Goal: Task Accomplishment & Management: Complete application form

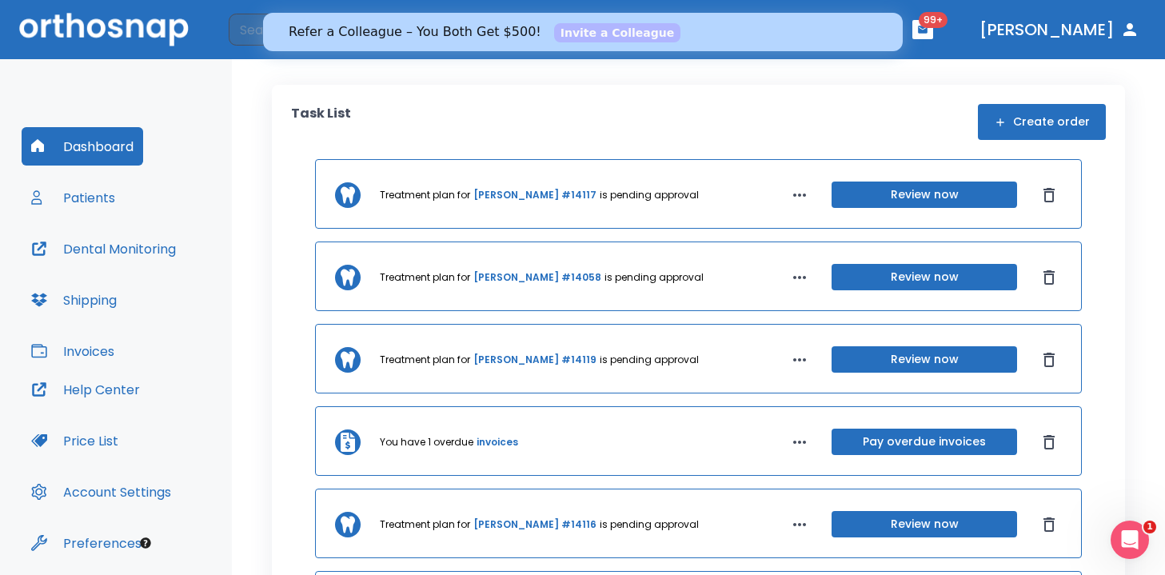
scroll to position [54, 0]
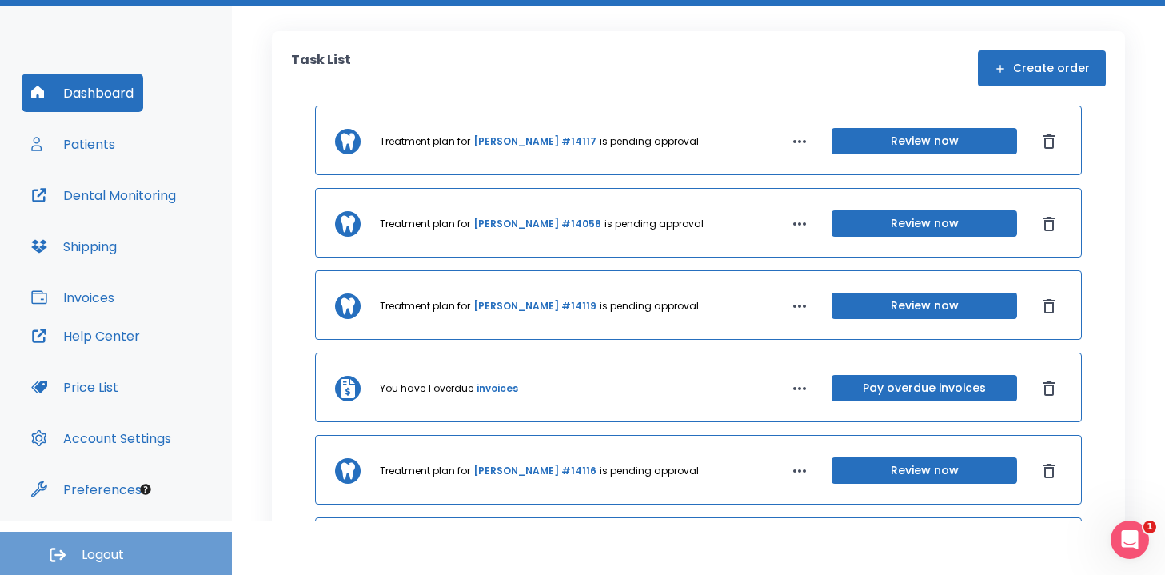
click at [114, 544] on button "Logout" at bounding box center [116, 553] width 232 height 43
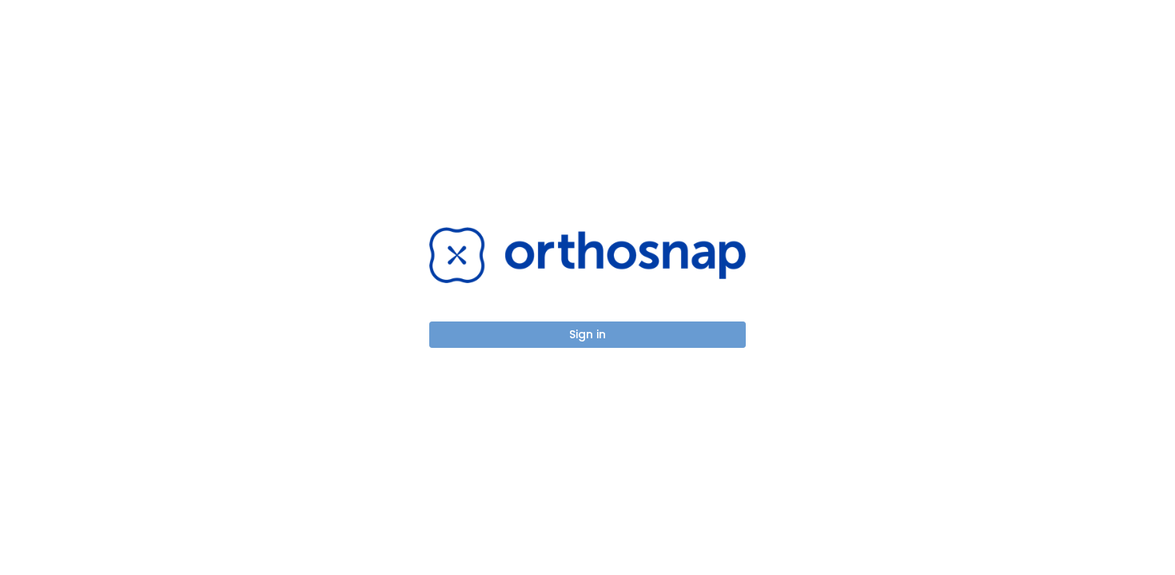
click at [590, 337] on button "Sign in" at bounding box center [587, 334] width 317 height 26
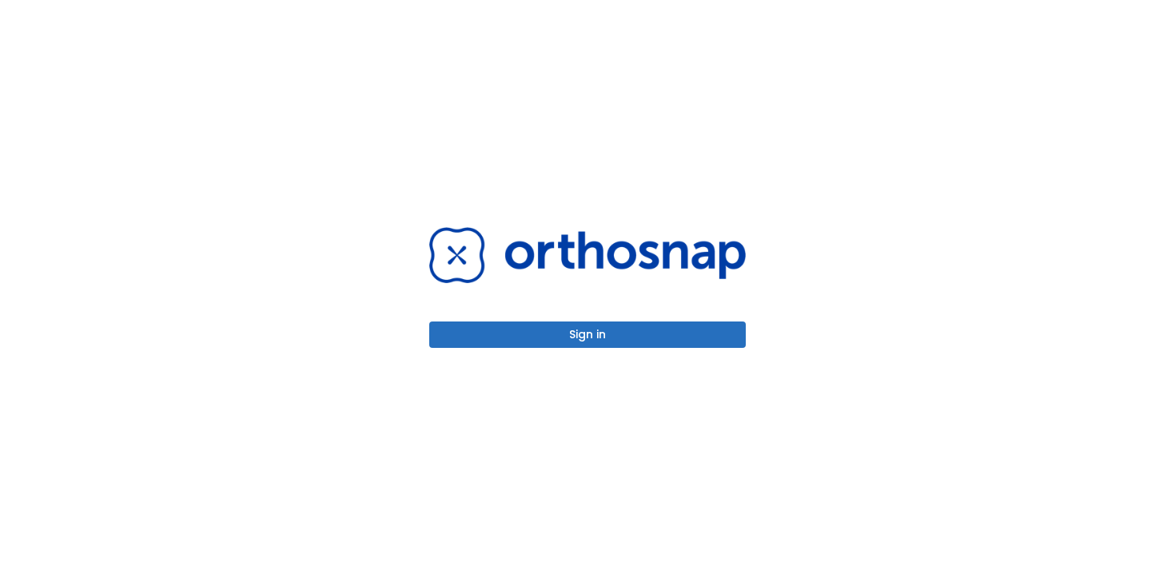
click at [582, 342] on button "Sign in" at bounding box center [587, 334] width 317 height 26
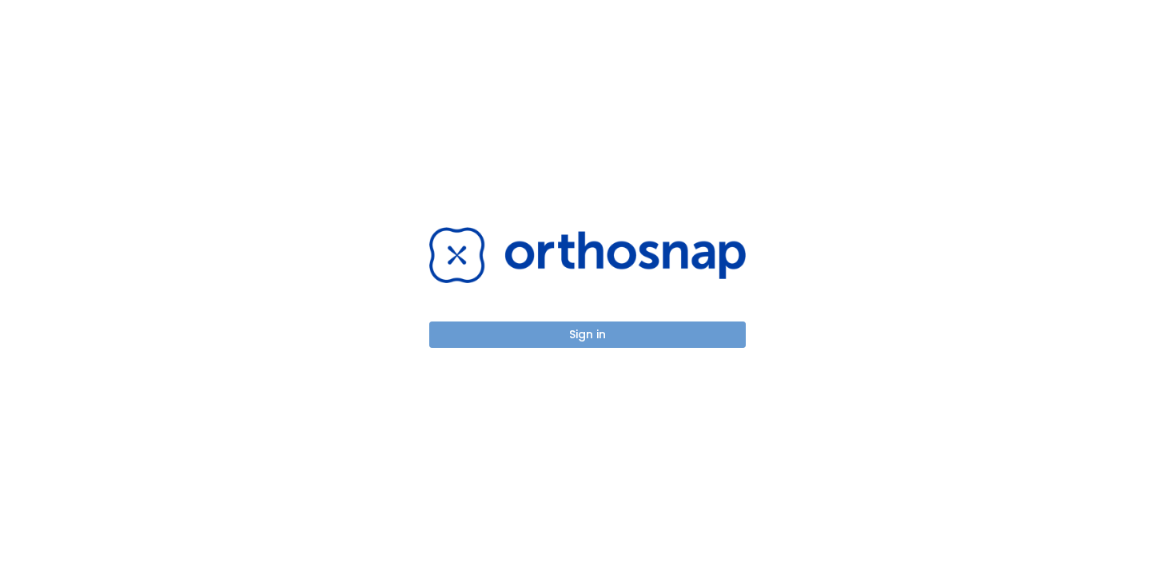
click at [595, 343] on button "Sign in" at bounding box center [587, 334] width 317 height 26
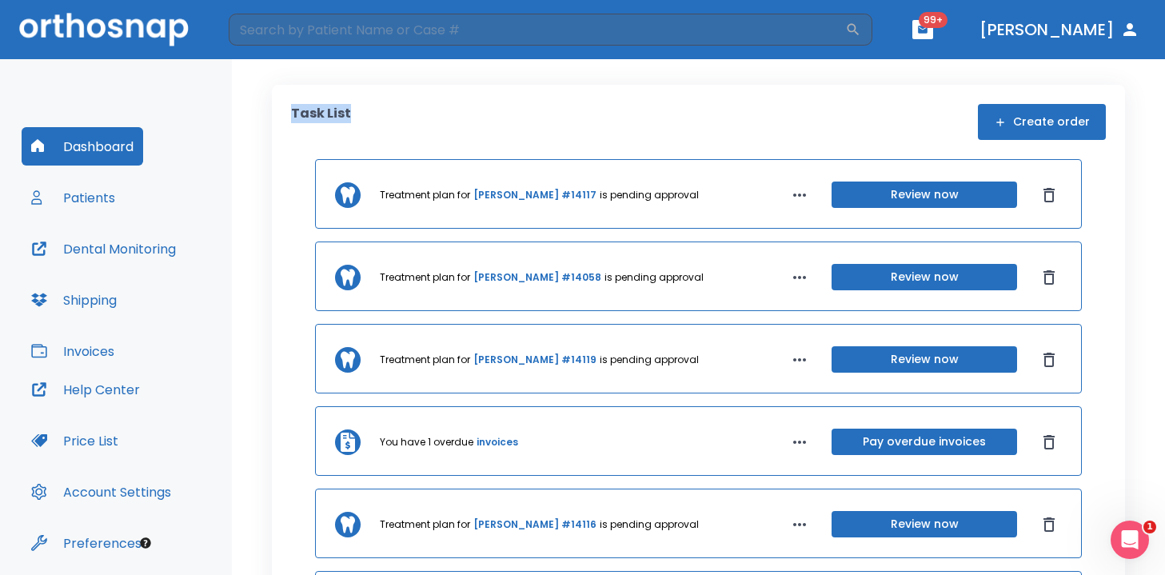
drag, startPoint x: 289, startPoint y: 104, endPoint x: 428, endPoint y: 120, distance: 140.0
click at [428, 120] on div "Task List Create order Treatment plan for Frank Coe #14117 is pending approval …" at bounding box center [698, 385] width 853 height 600
click at [332, 120] on p "Task List" at bounding box center [321, 122] width 60 height 36
drag, startPoint x: 290, startPoint y: 110, endPoint x: 377, endPoint y: 112, distance: 86.4
click at [377, 114] on div "Task List Create order Treatment plan for Frank Coe #14117 is pending approval …" at bounding box center [698, 385] width 853 height 600
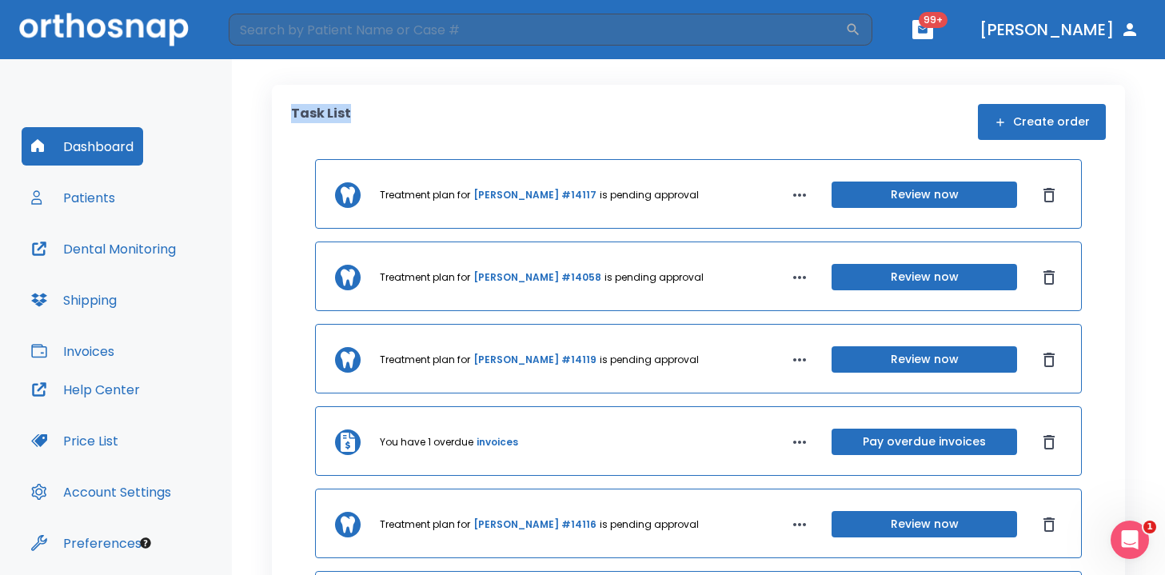
click at [377, 112] on div "Task List Create order" at bounding box center [698, 122] width 815 height 36
click at [1011, 122] on button "Create order" at bounding box center [1042, 122] width 128 height 36
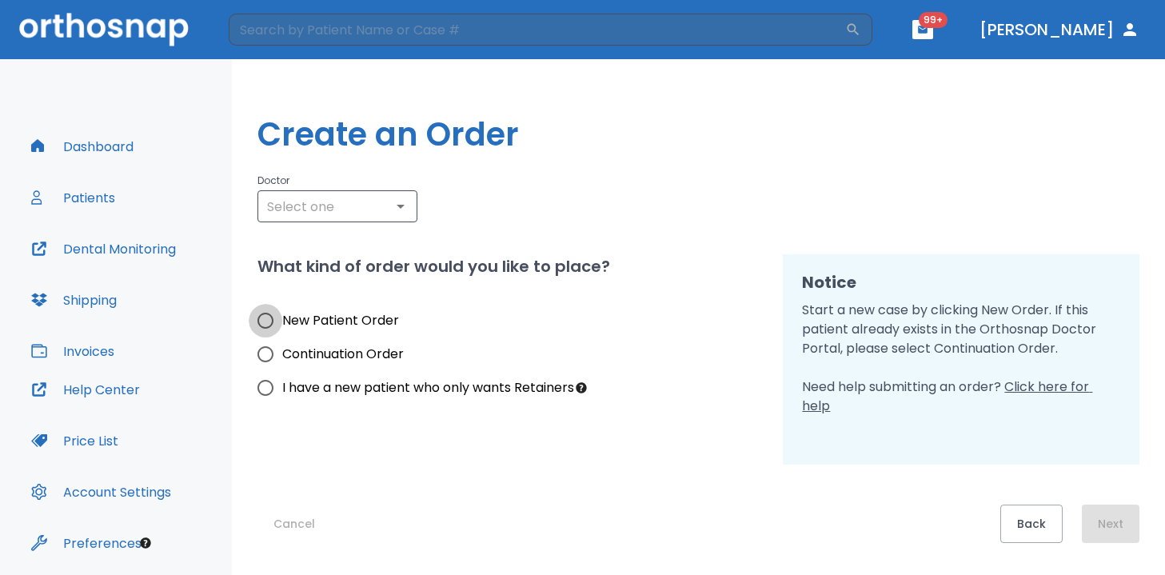
click at [277, 323] on input "New Patient Order" at bounding box center [266, 321] width 34 height 34
radio input "true"
click at [333, 200] on input "text" at bounding box center [337, 206] width 150 height 22
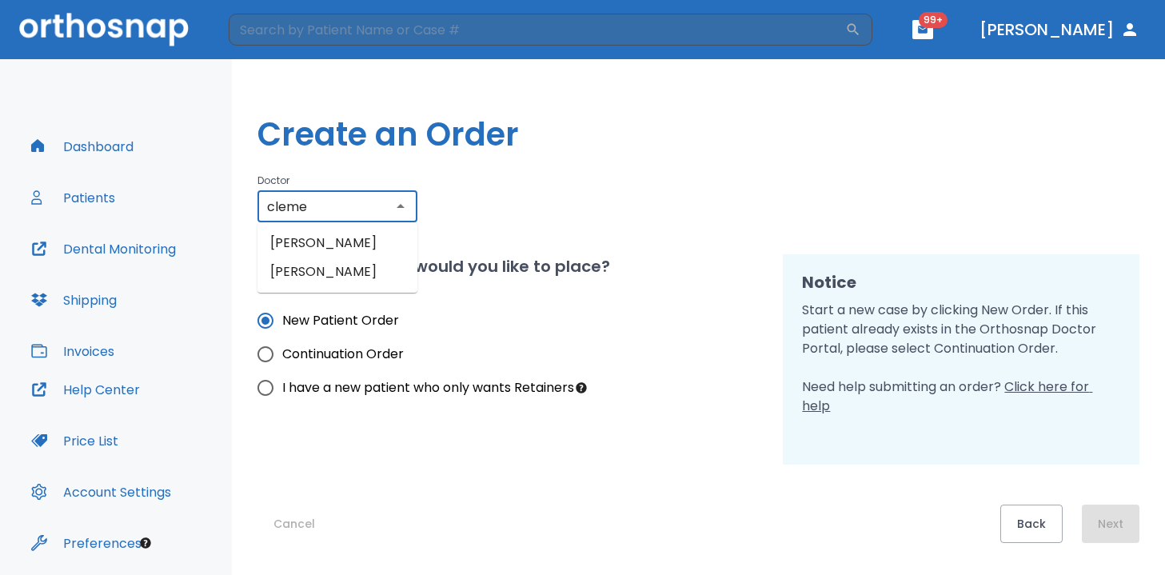
click at [375, 278] on li "Clementina Vidal" at bounding box center [337, 271] width 160 height 29
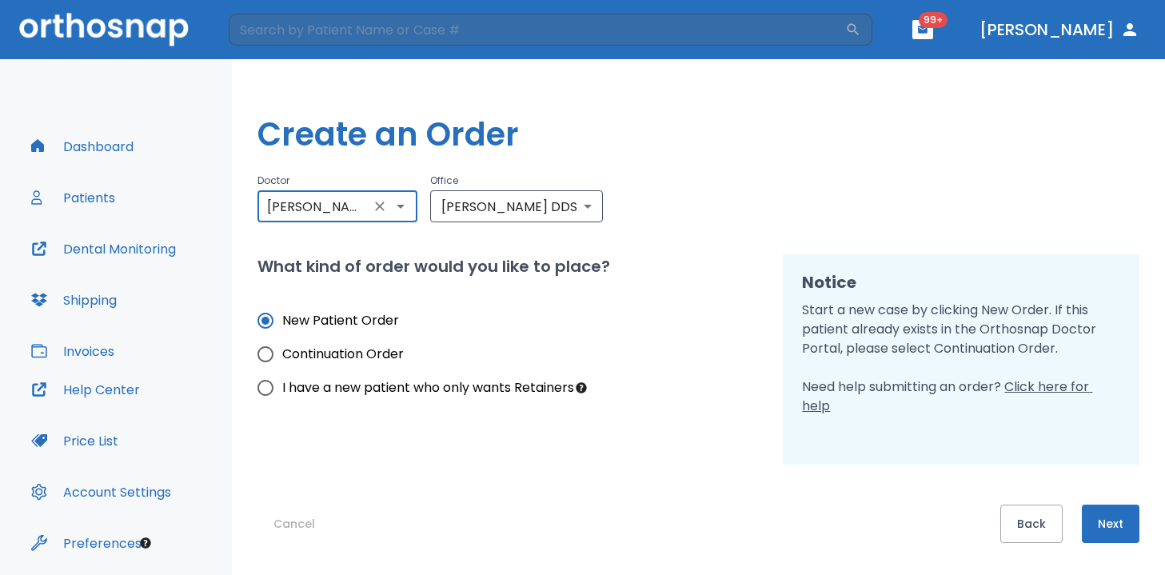
type input "Clementina Vidal"
click at [1123, 524] on button "Next" at bounding box center [1111, 524] width 58 height 38
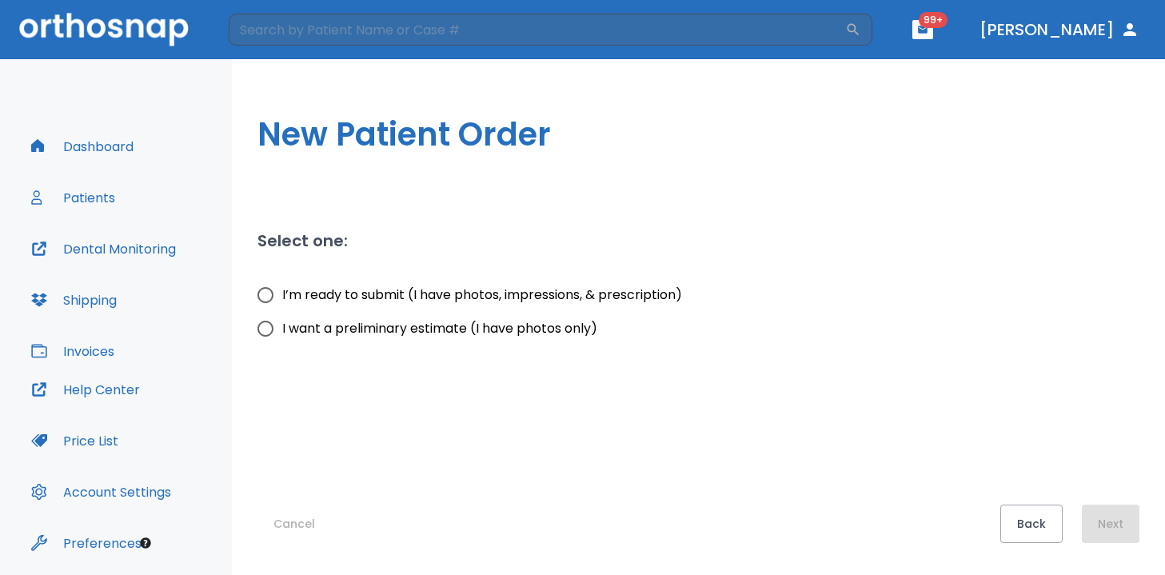
click at [455, 330] on span "I want a preliminary estimate (I have photos only)" at bounding box center [439, 328] width 315 height 19
click at [282, 330] on input "I want a preliminary estimate (I have photos only)" at bounding box center [266, 329] width 34 height 34
radio input "true"
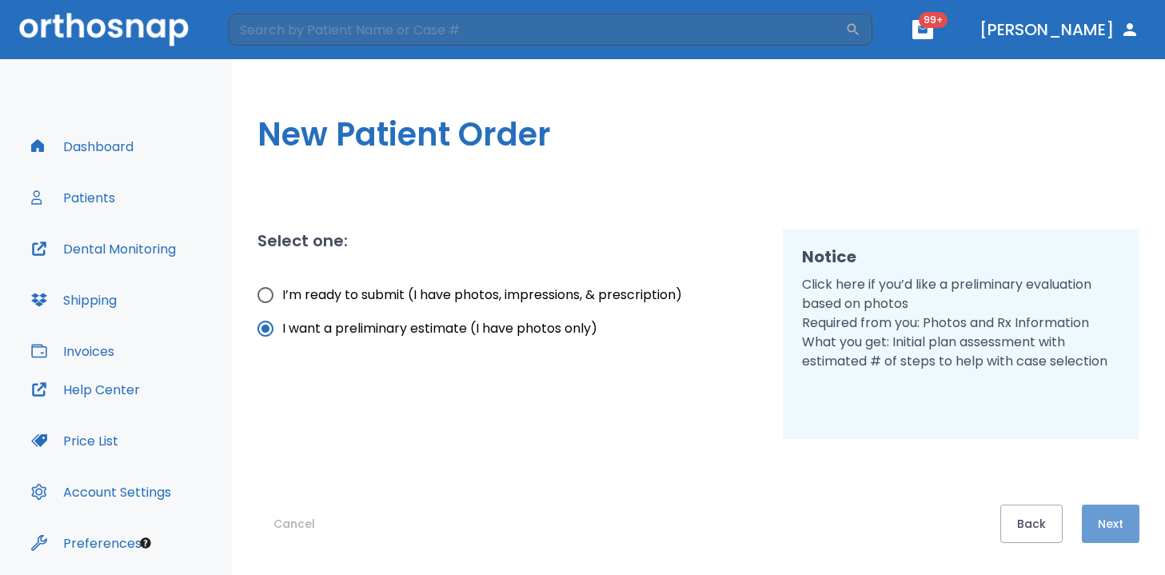
click at [1099, 531] on button "Next" at bounding box center [1111, 524] width 58 height 38
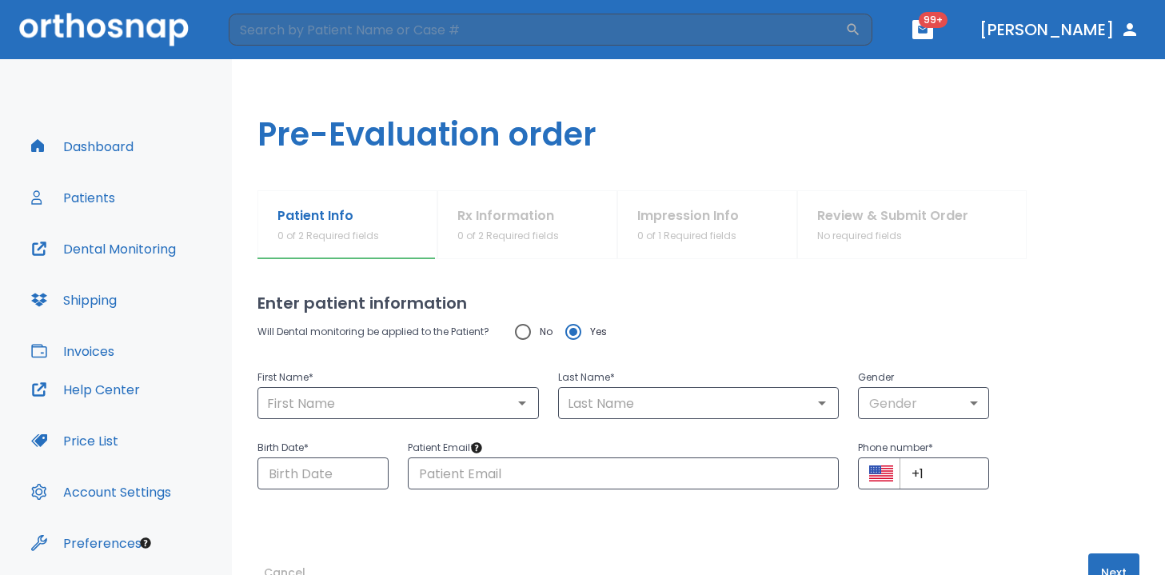
scroll to position [49, 0]
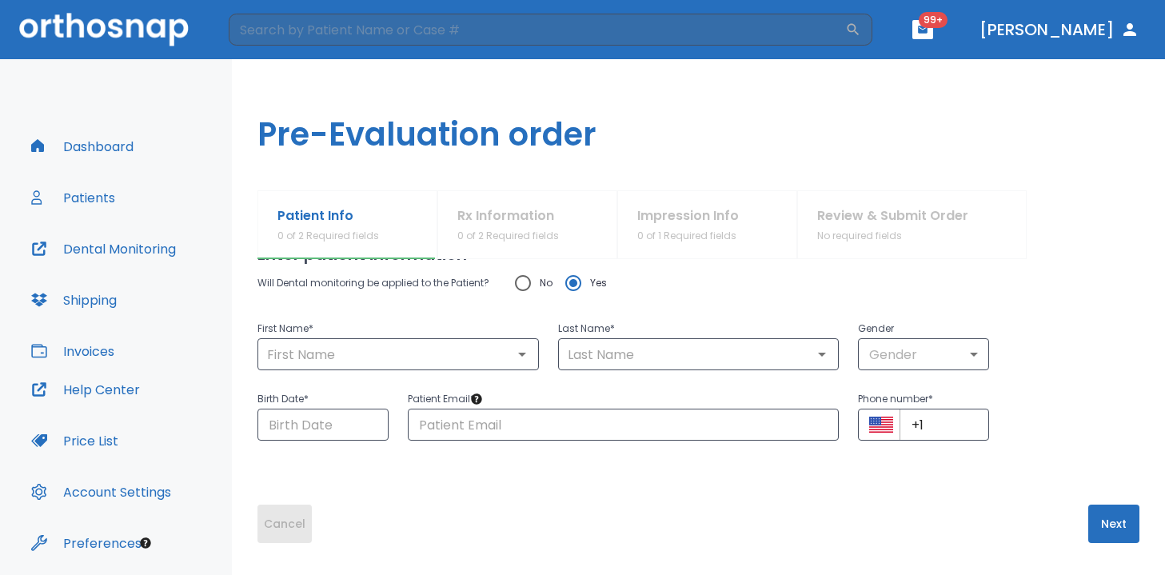
click at [289, 518] on button "Cancel" at bounding box center [284, 524] width 54 height 38
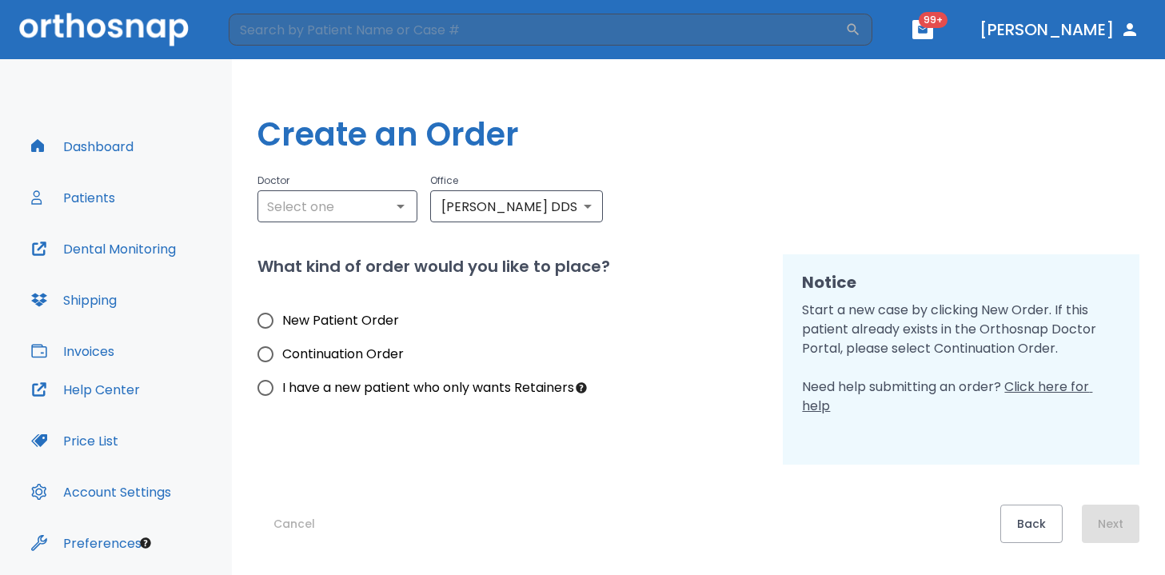
click at [309, 522] on button "Cancel" at bounding box center [294, 524] width 74 height 38
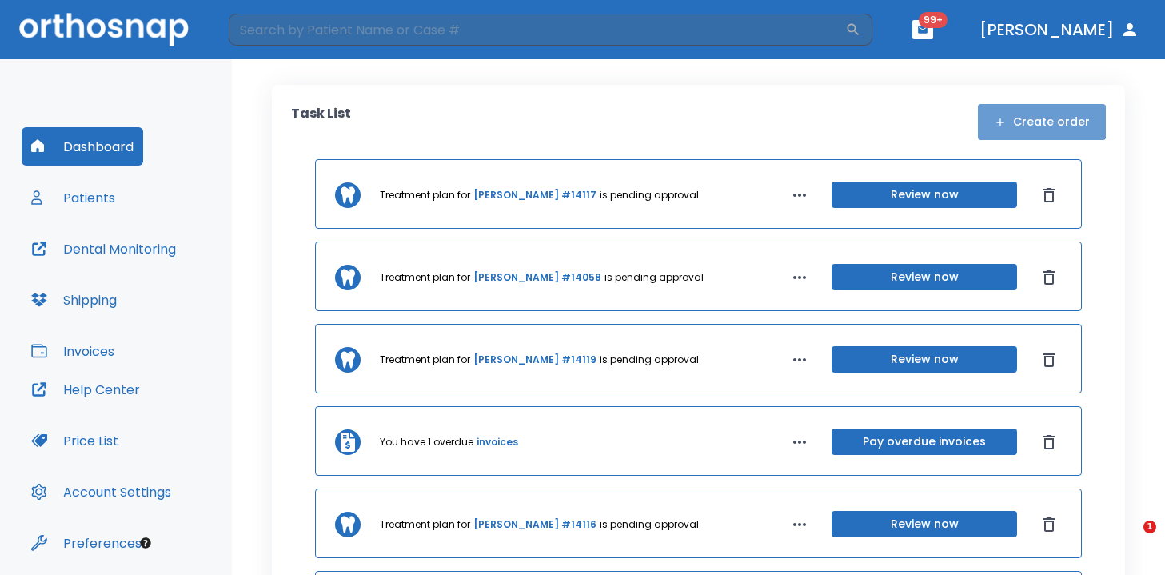
click at [1035, 105] on button "Create order" at bounding box center [1042, 122] width 128 height 36
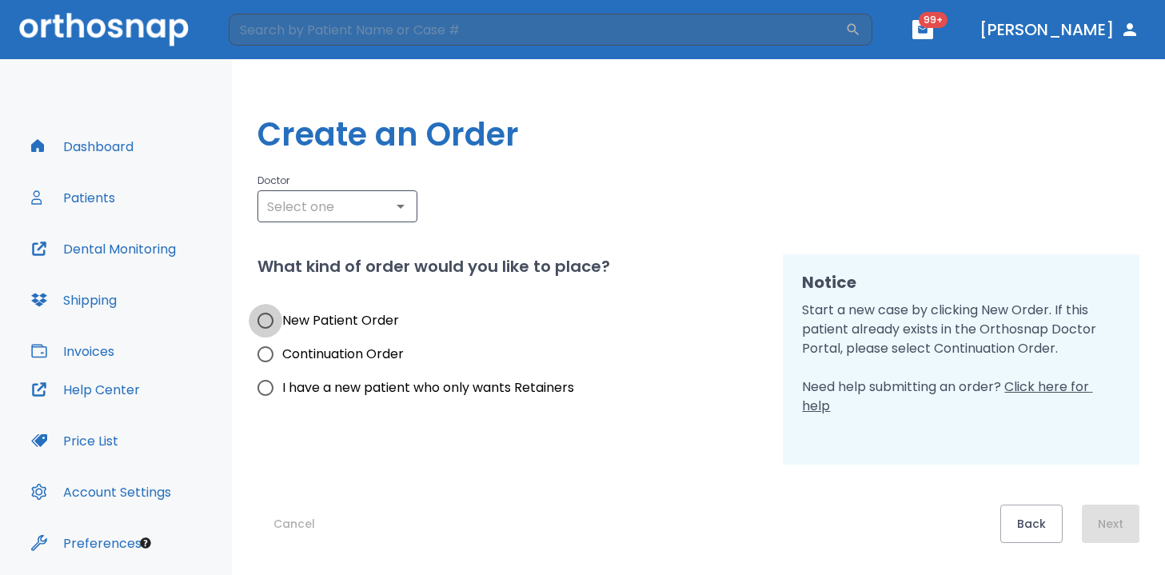
click at [264, 329] on input "New Patient Order" at bounding box center [266, 321] width 34 height 34
radio input "true"
click at [333, 216] on input "text" at bounding box center [337, 206] width 150 height 22
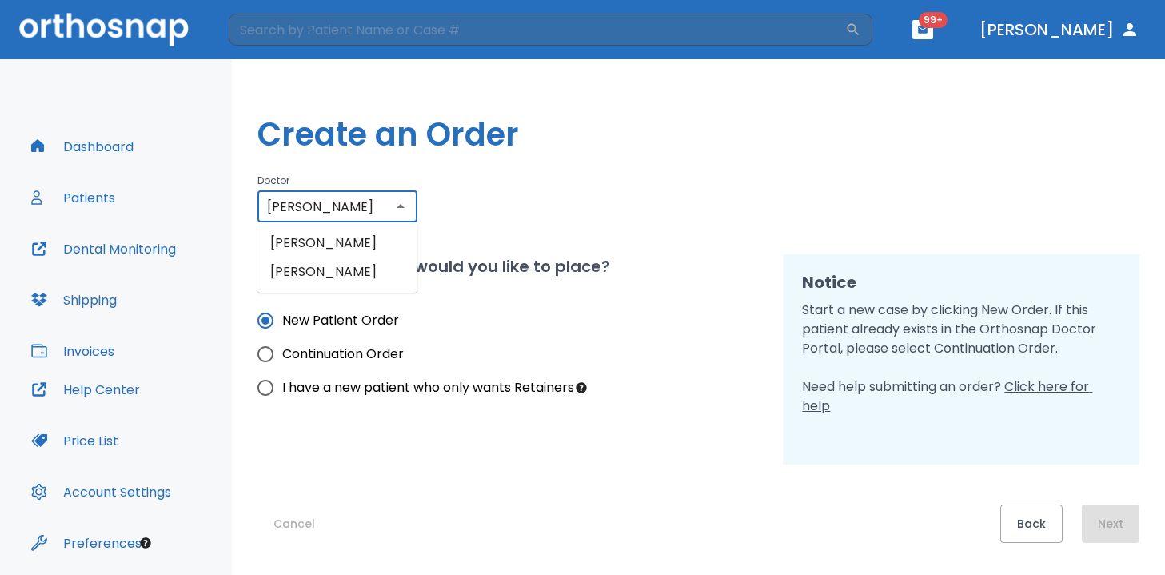
click at [347, 269] on li "Clementina Vidal" at bounding box center [337, 271] width 160 height 29
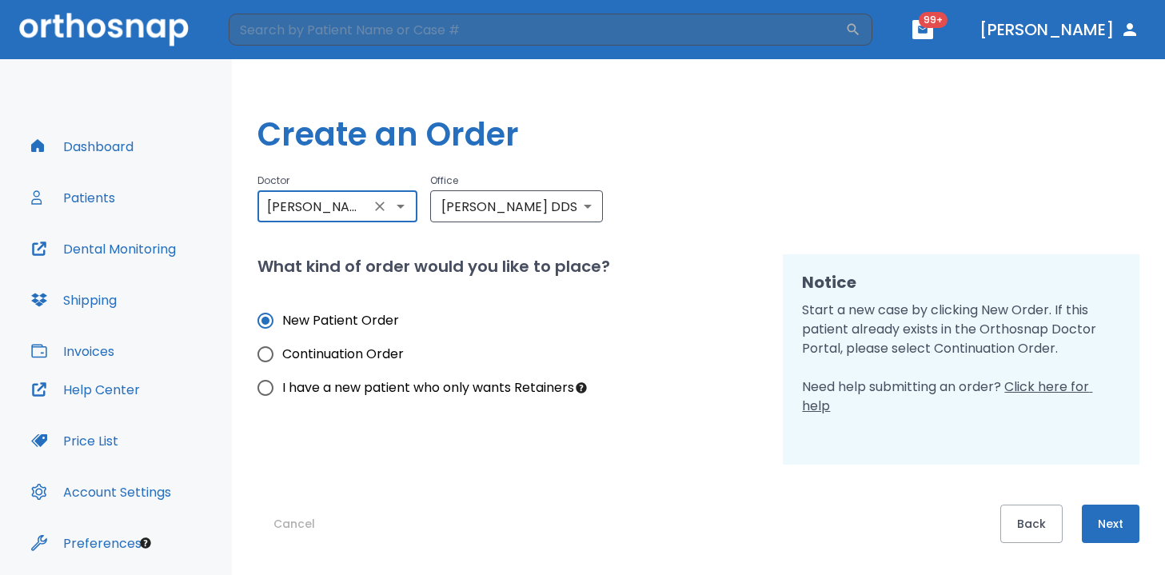
type input "Clementina Vidal"
click at [1115, 516] on button "Next" at bounding box center [1111, 524] width 58 height 38
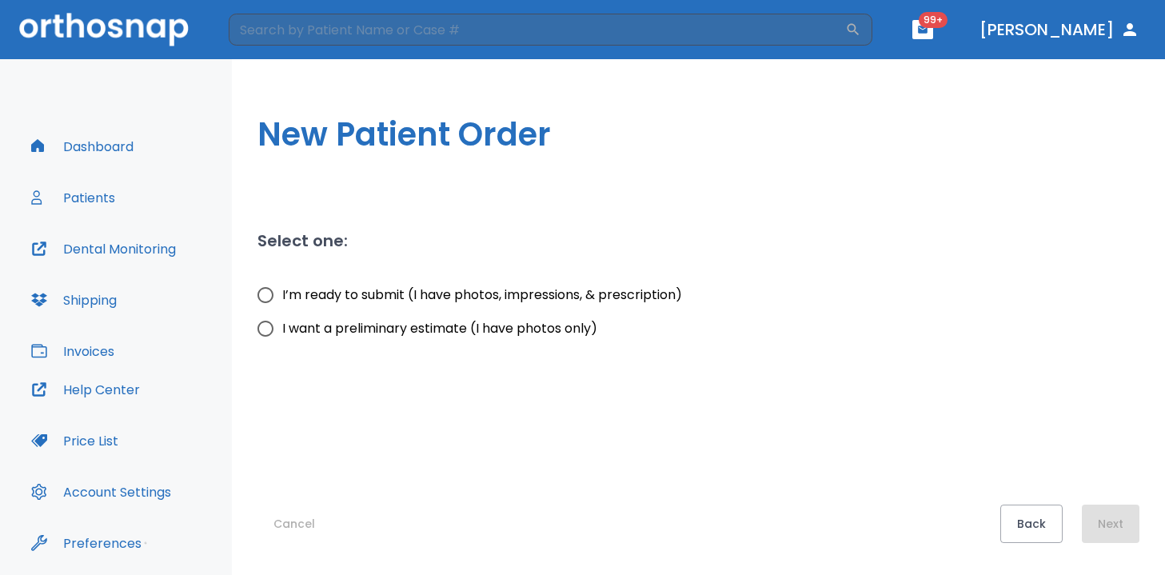
click at [307, 326] on span "I want a preliminary estimate (I have photos only)" at bounding box center [439, 328] width 315 height 19
click at [282, 326] on input "I want a preliminary estimate (I have photos only)" at bounding box center [266, 329] width 34 height 34
radio input "true"
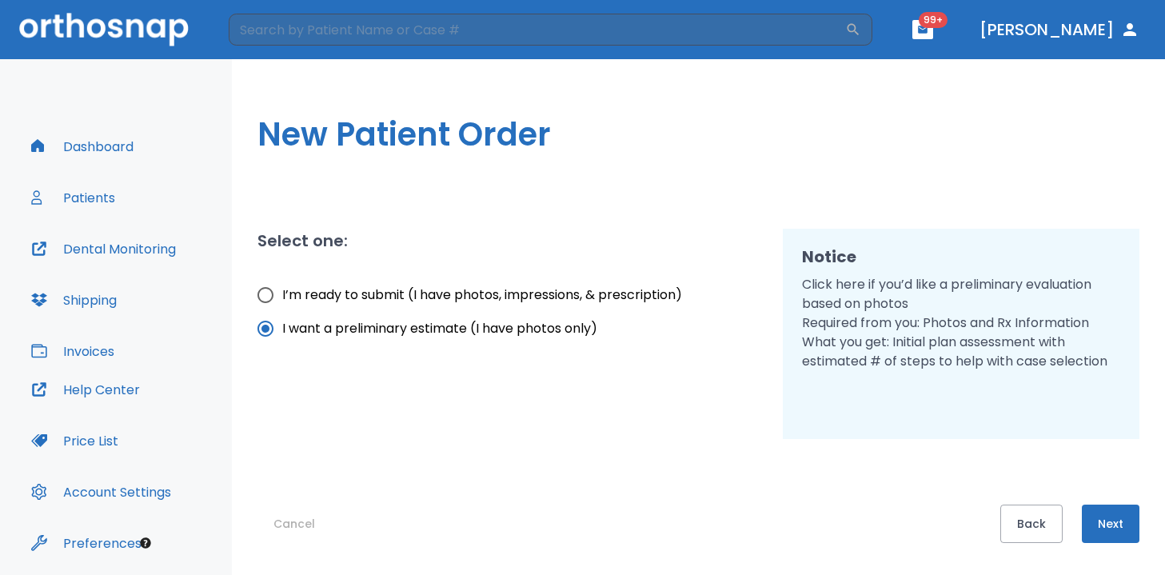
click at [1111, 520] on button "Next" at bounding box center [1111, 524] width 58 height 38
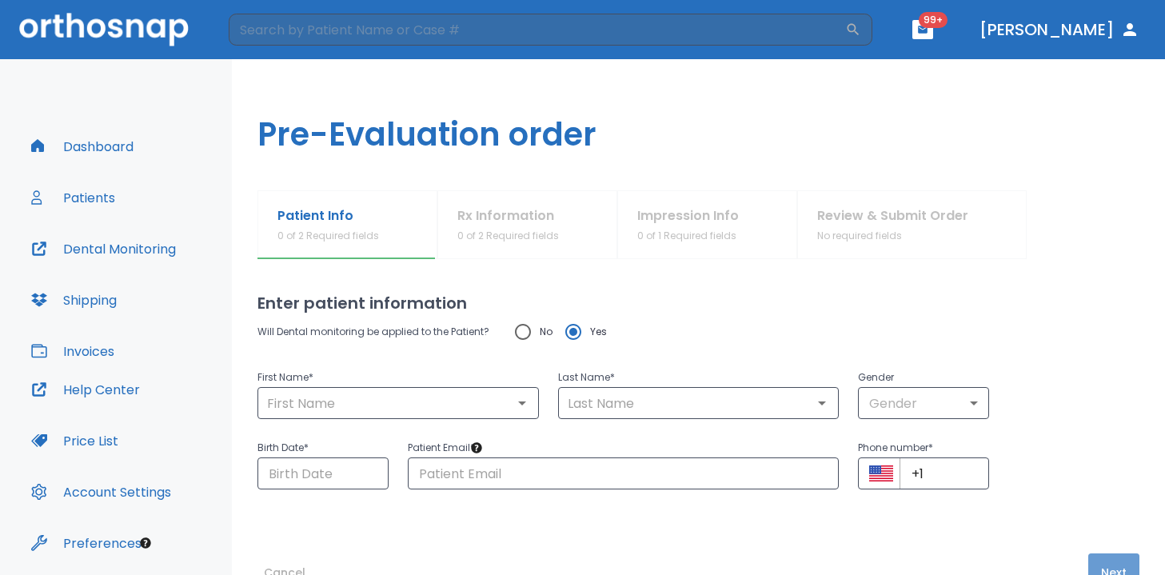
click at [1104, 553] on button "Next" at bounding box center [1113, 572] width 51 height 38
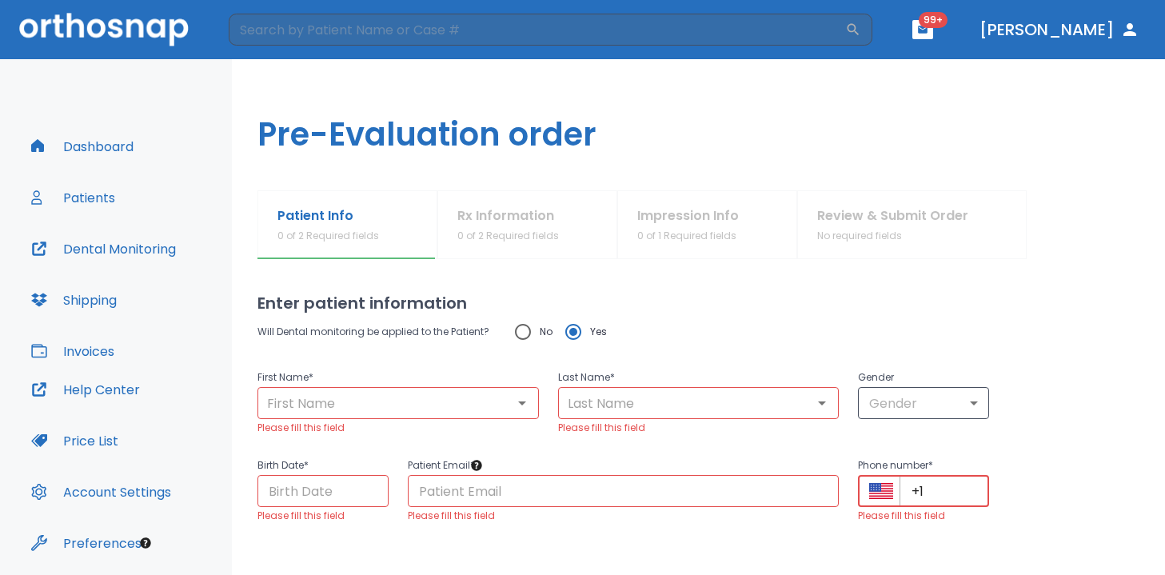
click at [936, 504] on input "+1" at bounding box center [944, 491] width 90 height 32
click at [936, 504] on input "+1 (0)" at bounding box center [944, 491] width 90 height 32
type input "+1 (0)"
click at [680, 497] on input "text" at bounding box center [624, 491] width 432 height 32
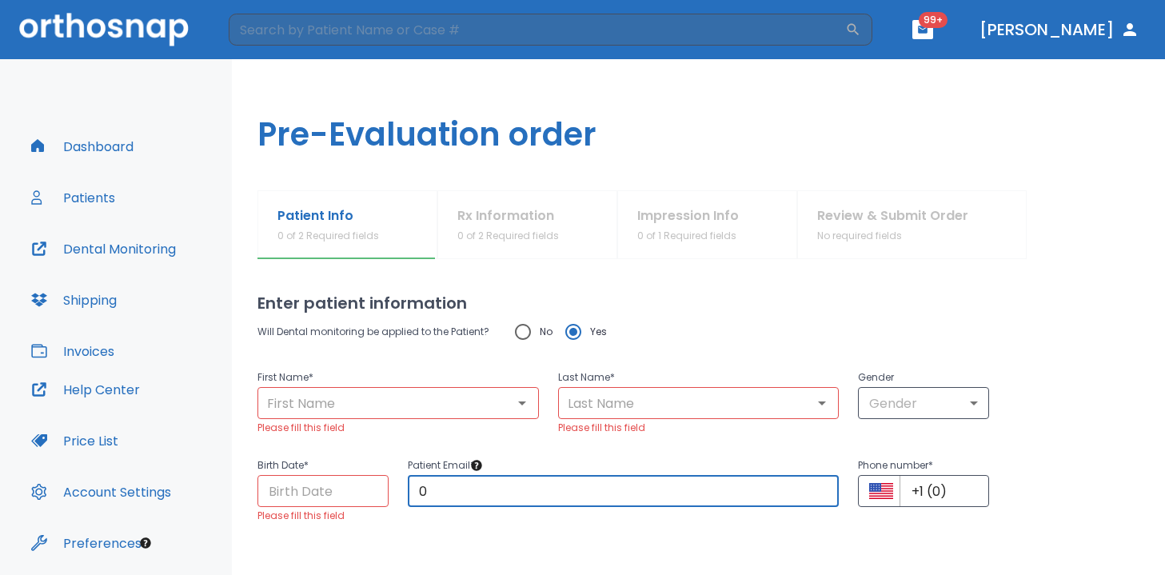
type input "0"
click at [656, 402] on input "text" at bounding box center [699, 403] width 272 height 22
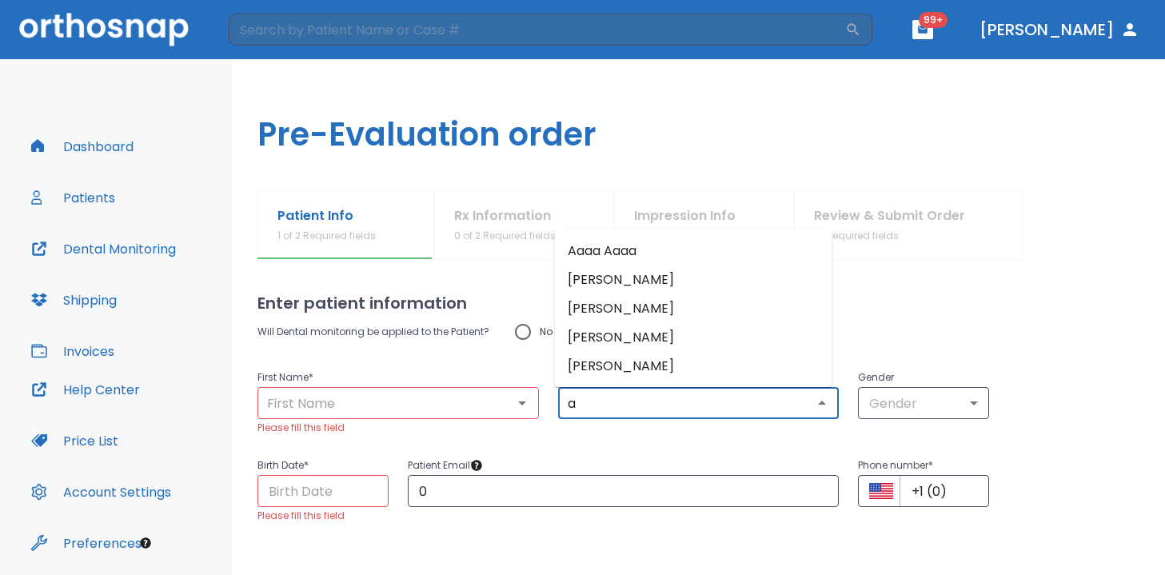
click at [456, 391] on div "​" at bounding box center [397, 403] width 281 height 32
type input "a"
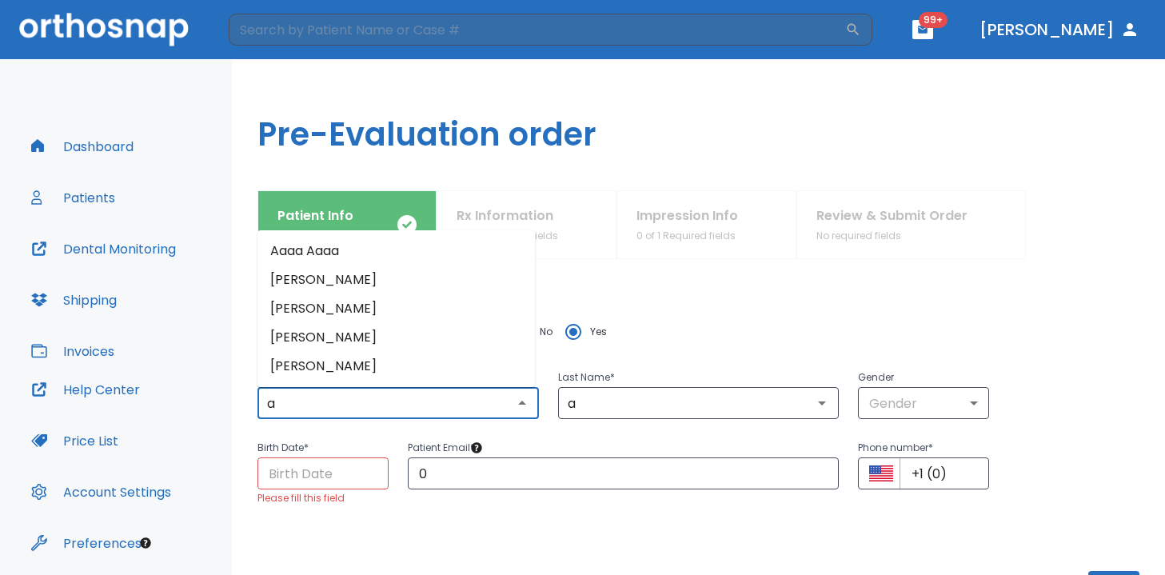
type input "a"
click at [355, 465] on input "Choose date" at bounding box center [322, 473] width 131 height 32
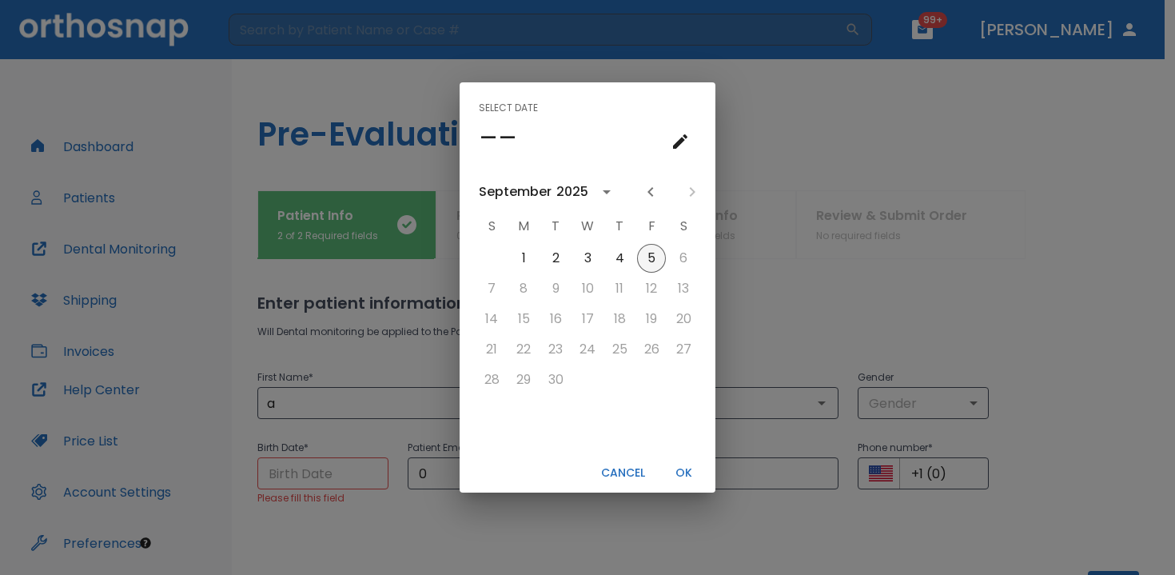
click at [660, 262] on button "5" at bounding box center [651, 258] width 29 height 29
type input "09/05/2025"
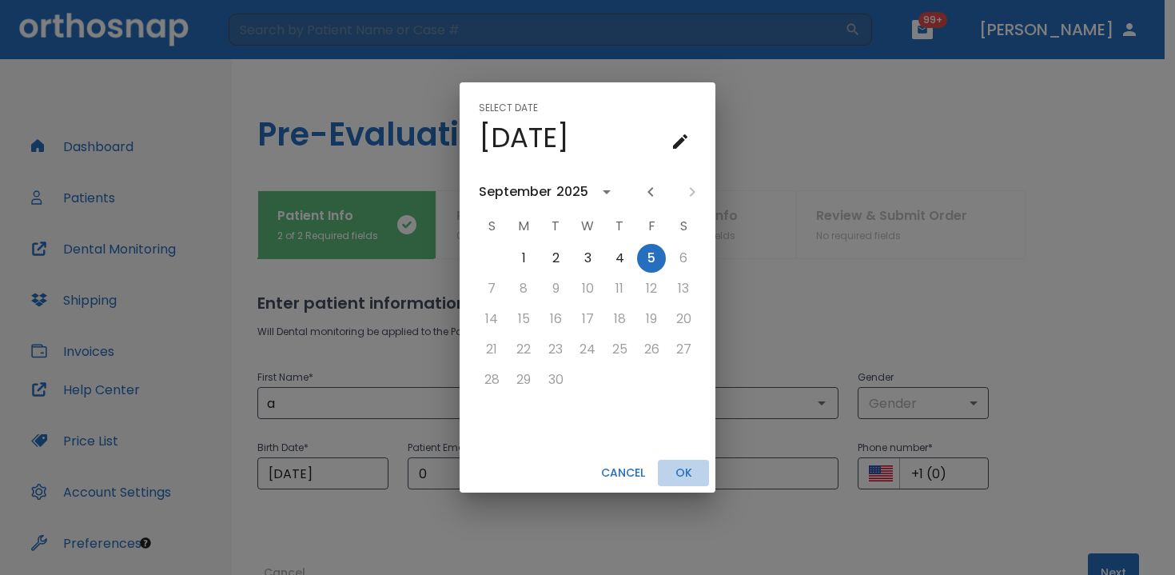
click at [684, 471] on button "OK" at bounding box center [683, 473] width 51 height 26
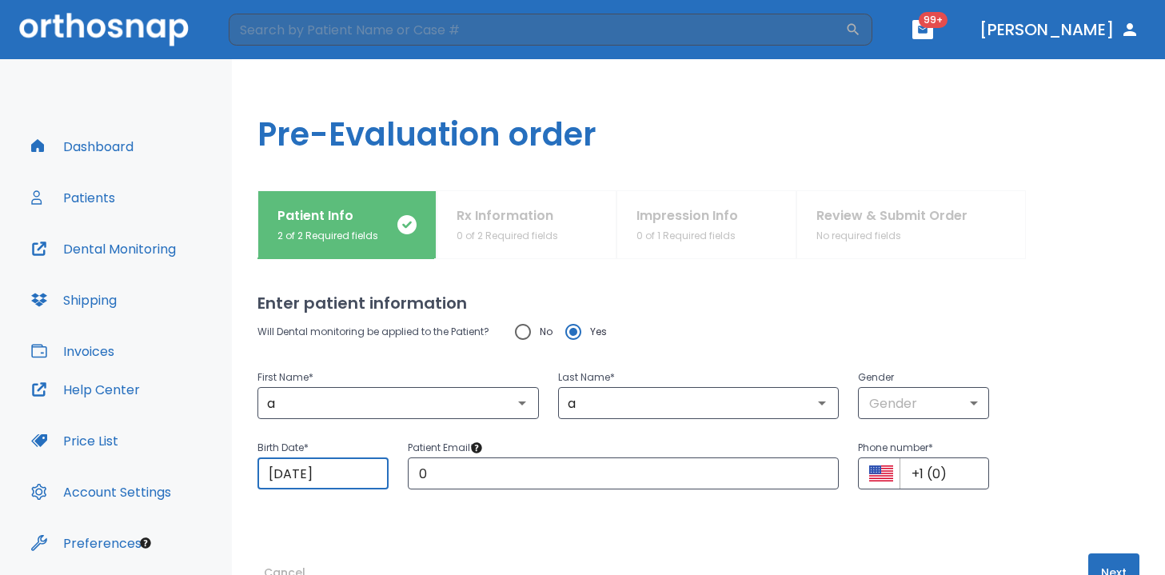
scroll to position [40, 0]
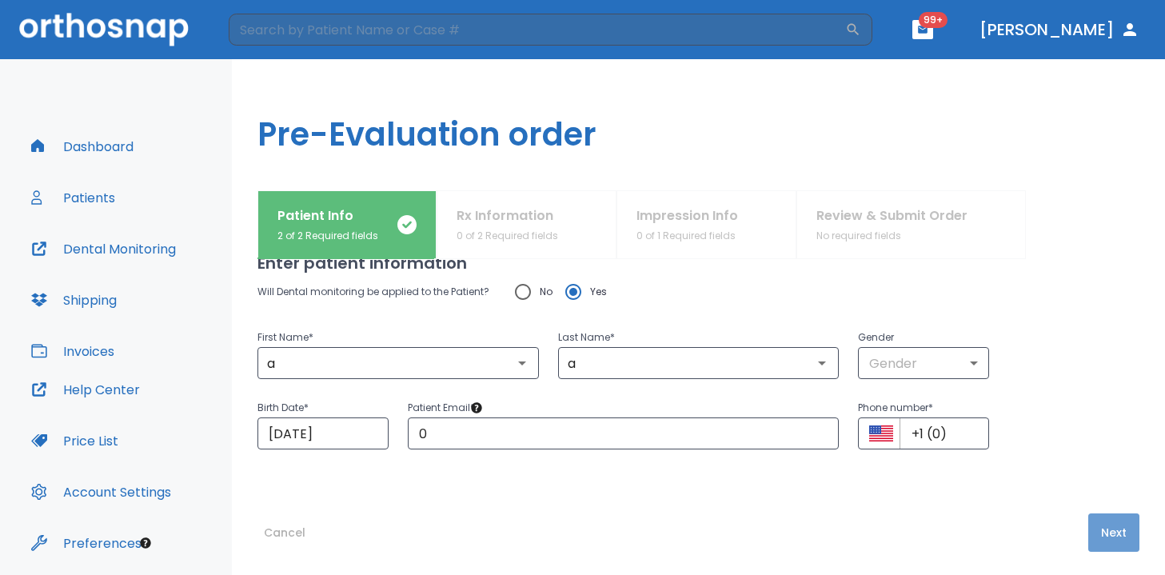
click at [1102, 528] on button "Next" at bounding box center [1113, 532] width 51 height 38
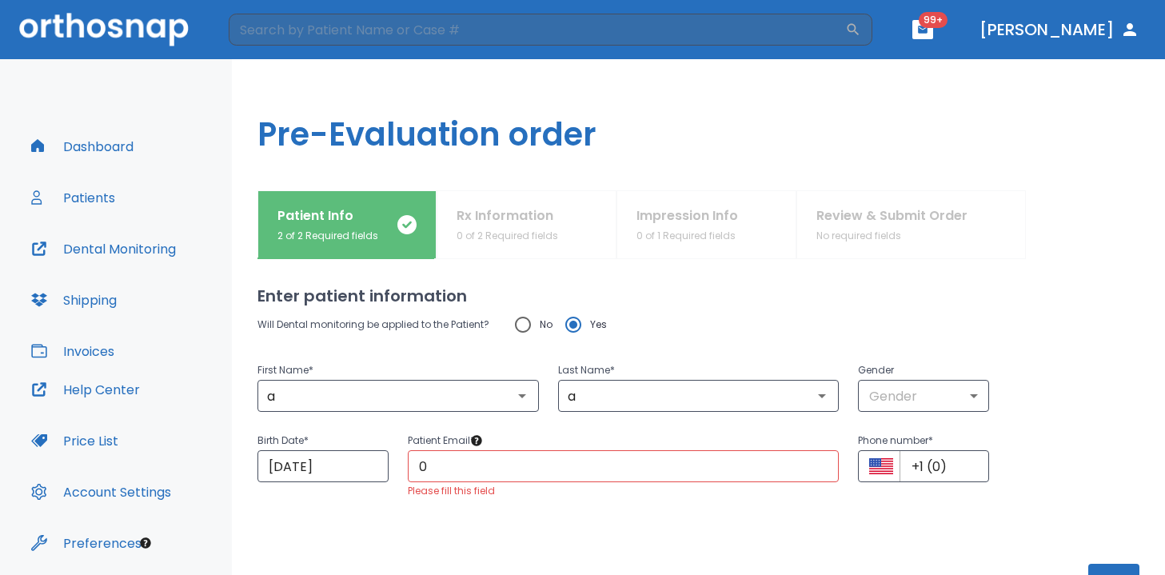
scroll to position [0, 0]
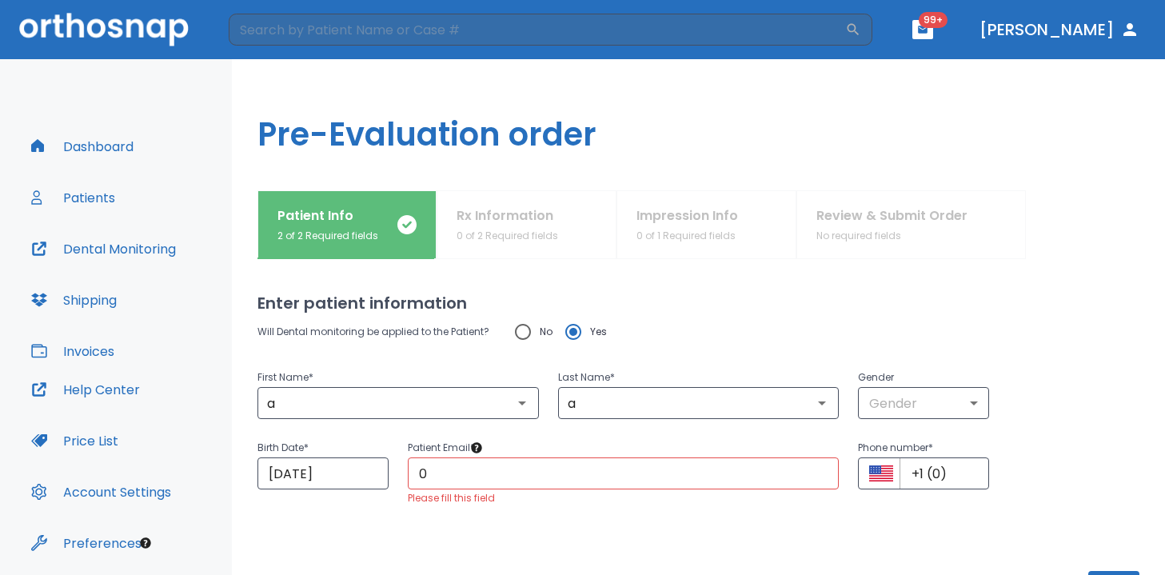
click at [668, 481] on input "0" at bounding box center [624, 473] width 432 height 32
type input "00000@gmail.com"
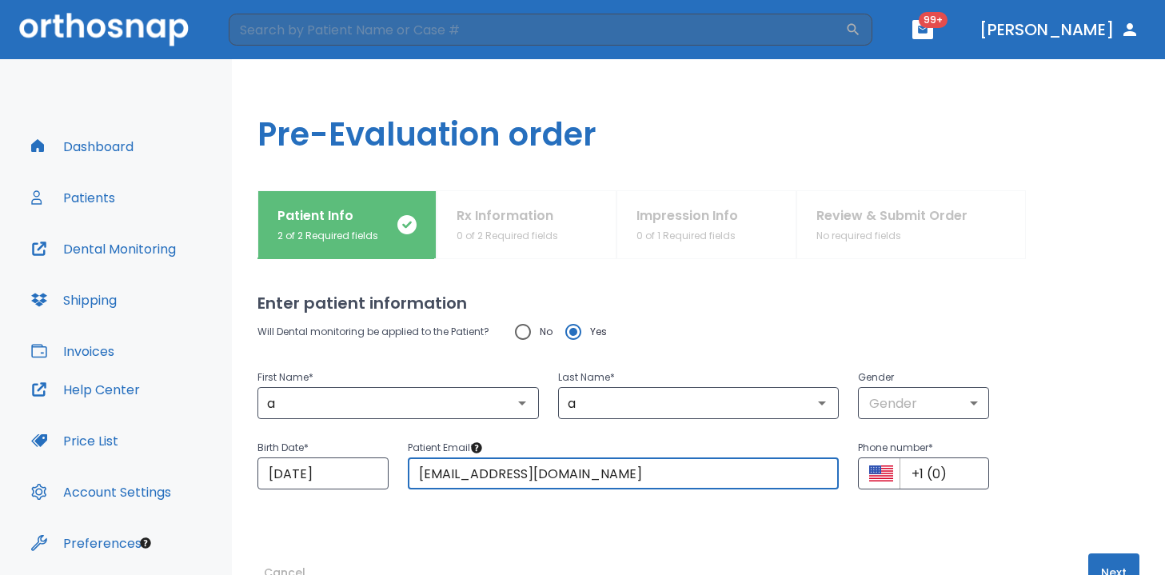
scroll to position [49, 0]
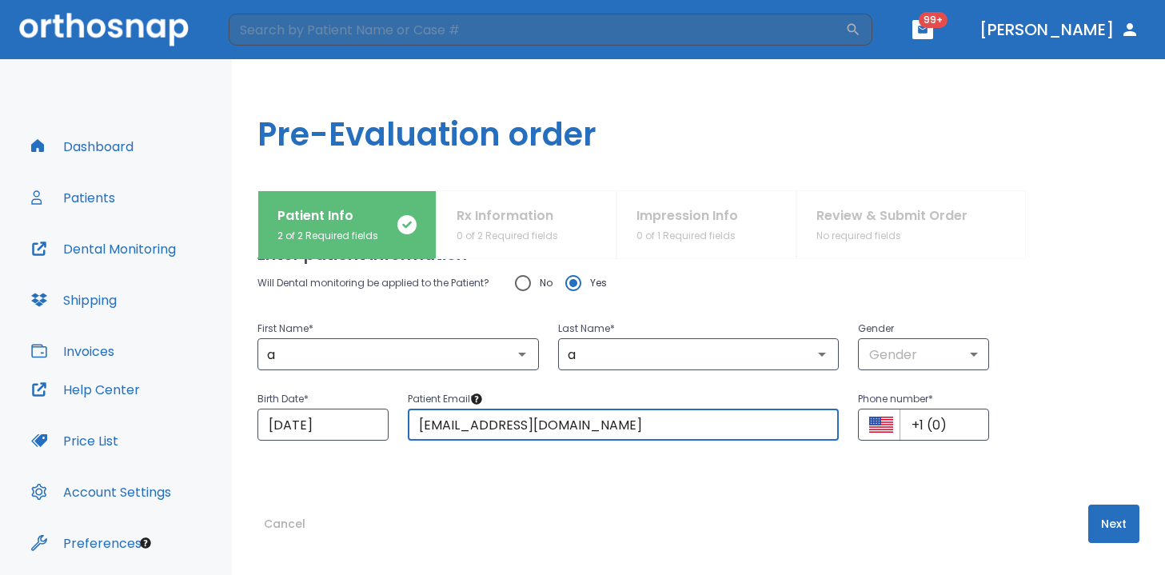
click at [1105, 518] on button "Next" at bounding box center [1113, 524] width 51 height 38
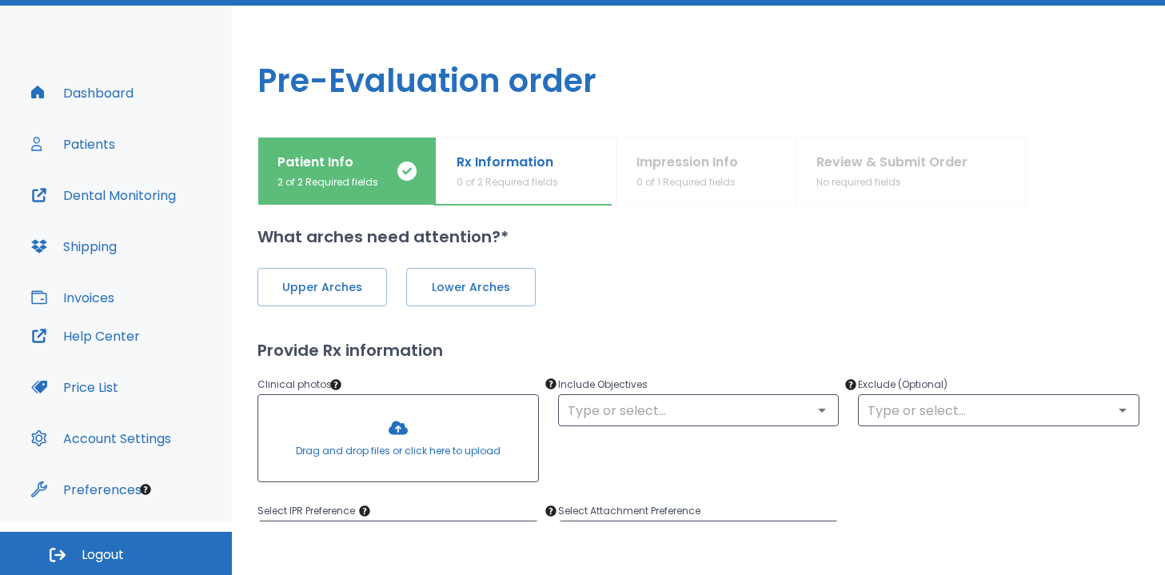
scroll to position [9, 0]
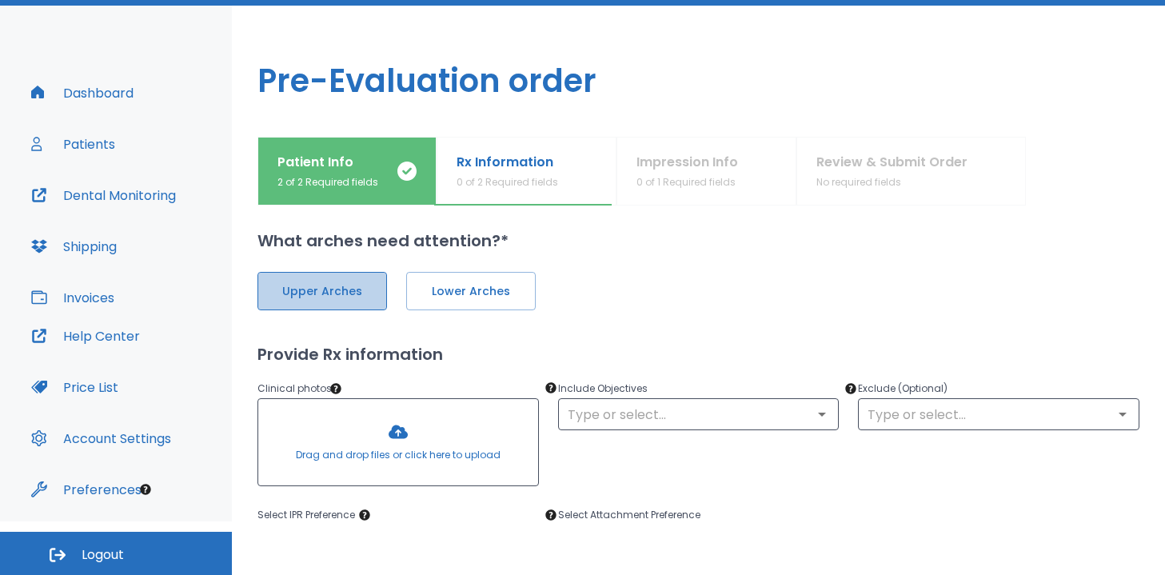
click at [316, 287] on span "Upper Arches" at bounding box center [322, 291] width 96 height 17
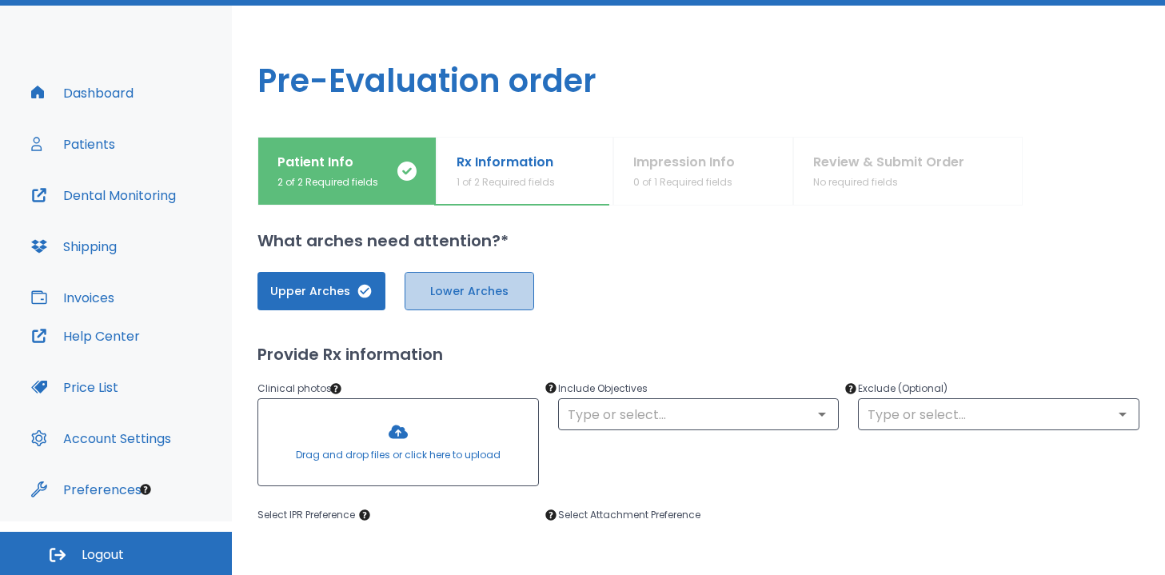
click at [468, 288] on span "Lower Arches" at bounding box center [469, 291] width 96 height 17
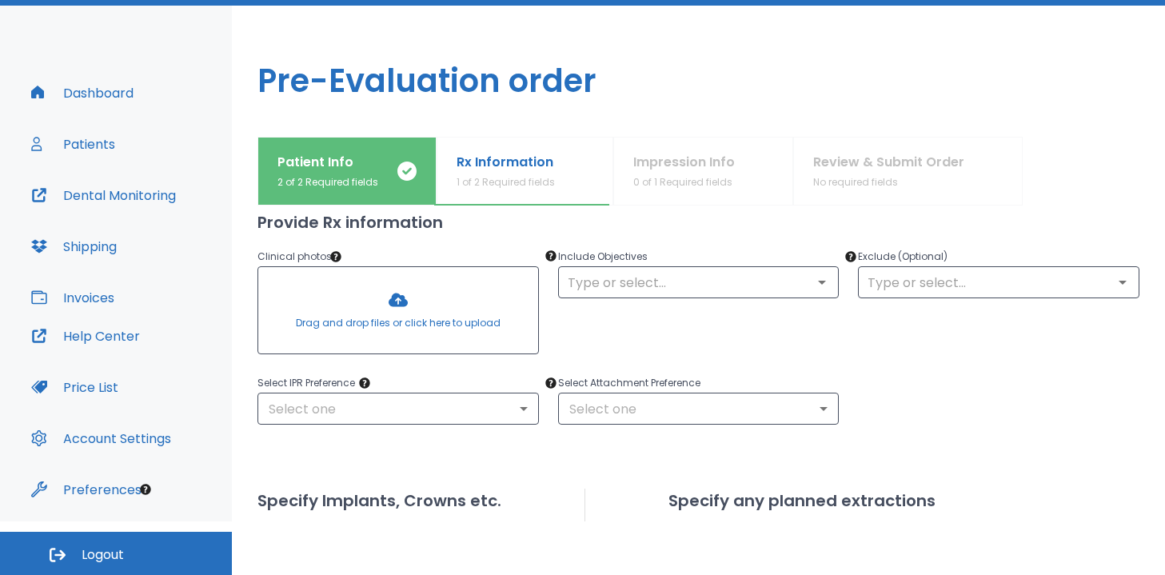
scroll to position [139, 0]
drag, startPoint x: 257, startPoint y: 224, endPoint x: 447, endPoint y: 232, distance: 189.7
click at [448, 233] on div "Upper Arches Lower Arches Provide Rx information Clinical photos * Drag and dro…" at bounding box center [698, 490] width 882 height 736
click at [432, 209] on div "Upper Arches Lower Arches Provide Rx information Clinical photos * Drag and dro…" at bounding box center [698, 490] width 882 height 736
drag, startPoint x: 443, startPoint y: 228, endPoint x: 259, endPoint y: 223, distance: 184.0
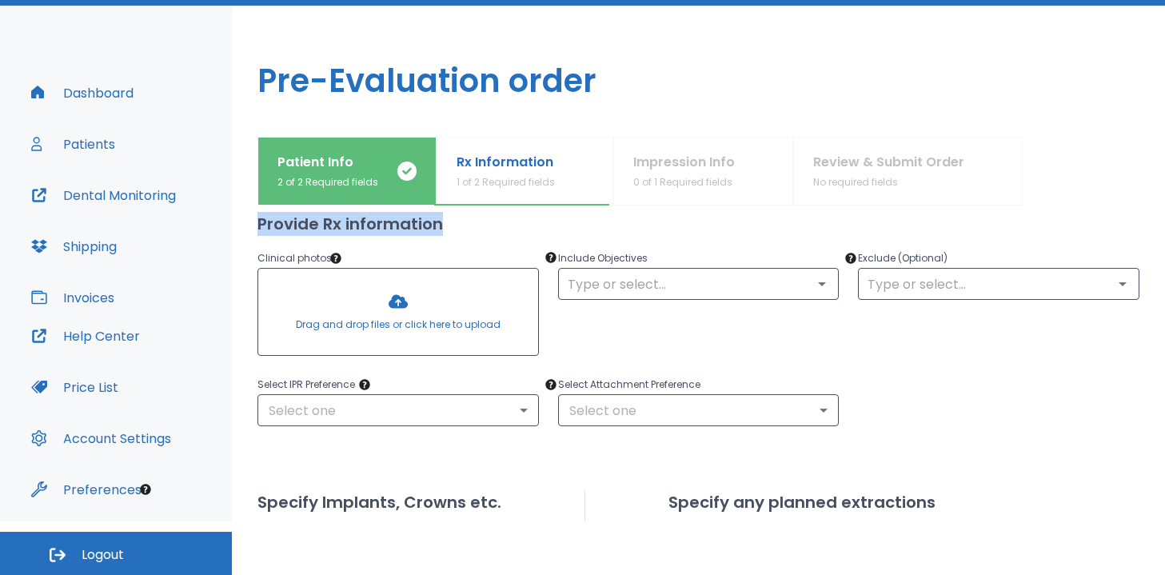
click at [259, 223] on h2 "Provide Rx information" at bounding box center [698, 224] width 882 height 24
drag, startPoint x: 259, startPoint y: 223, endPoint x: 482, endPoint y: 224, distance: 223.1
click at [483, 225] on h2 "Provide Rx information" at bounding box center [698, 224] width 882 height 24
click at [350, 225] on h2 "Provide Rx information" at bounding box center [698, 224] width 882 height 24
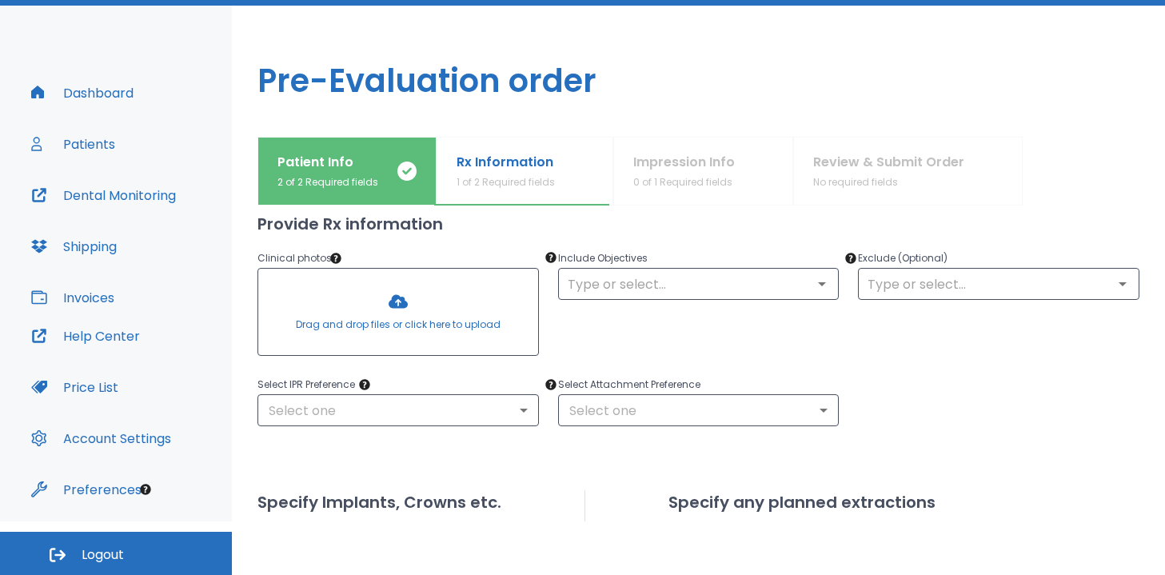
scroll to position [124, 0]
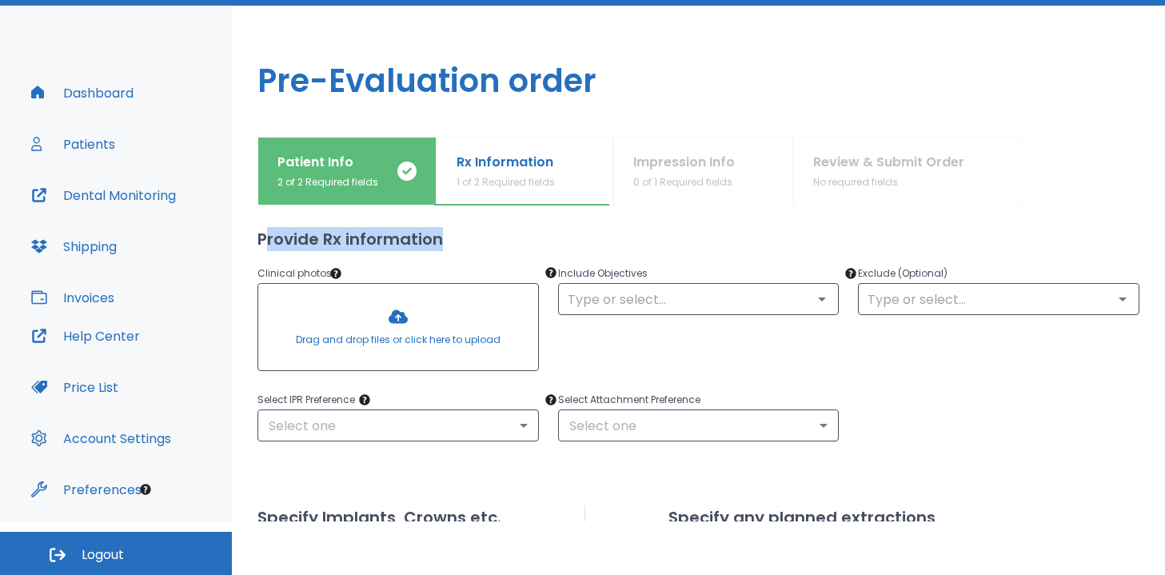
drag, startPoint x: 262, startPoint y: 241, endPoint x: 506, endPoint y: 241, distance: 243.9
click at [509, 241] on h2 "Provide Rx information" at bounding box center [698, 239] width 882 height 24
click at [324, 249] on div "Clinical photos * Drag and drop files or click here to upload" at bounding box center [388, 311] width 301 height 133
drag, startPoint x: 259, startPoint y: 237, endPoint x: 456, endPoint y: 234, distance: 196.7
click at [457, 235] on h2 "Provide Rx information" at bounding box center [698, 239] width 882 height 24
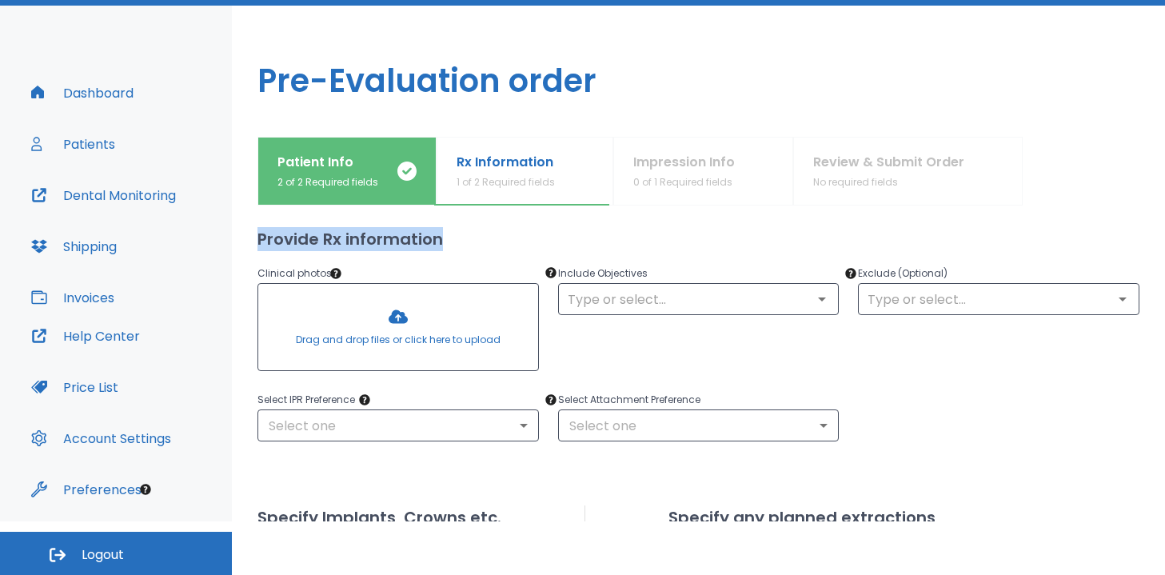
click at [456, 234] on h2 "Provide Rx information" at bounding box center [698, 239] width 882 height 24
click at [256, 240] on div "Patient Info 2 of 2 Required fields Rx Information 1 of 2 Required fields Impre…" at bounding box center [698, 329] width 933 height 385
drag, startPoint x: 262, startPoint y: 239, endPoint x: 441, endPoint y: 233, distance: 179.2
click at [444, 233] on h2 "Provide Rx information" at bounding box center [698, 239] width 882 height 24
click at [454, 239] on h2 "Provide Rx information" at bounding box center [698, 239] width 882 height 24
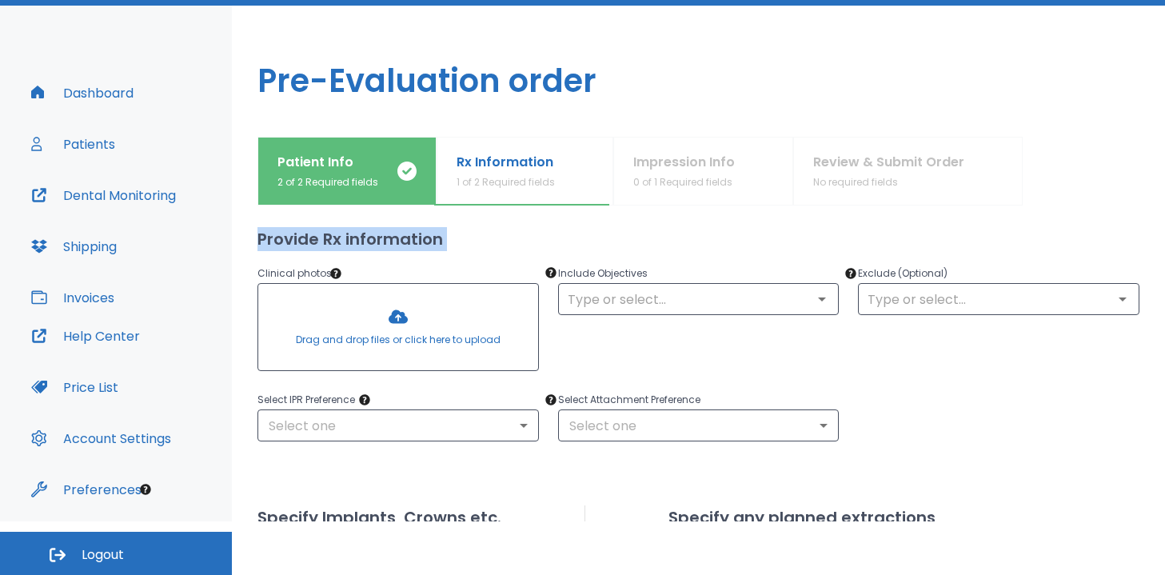
drag, startPoint x: 258, startPoint y: 236, endPoint x: 430, endPoint y: 245, distance: 172.1
click at [430, 245] on div "Upper Arches Lower Arches Provide Rx information Clinical photos * Drag and dro…" at bounding box center [698, 506] width 882 height 736
click at [430, 245] on div "Clinical photos * Drag and drop files or click here to upload" at bounding box center [388, 311] width 301 height 133
drag, startPoint x: 441, startPoint y: 239, endPoint x: 253, endPoint y: 237, distance: 187.1
click at [253, 237] on div "Patient Info 2 of 2 Required fields Rx Information 1 of 2 Required fields Impre…" at bounding box center [698, 329] width 933 height 385
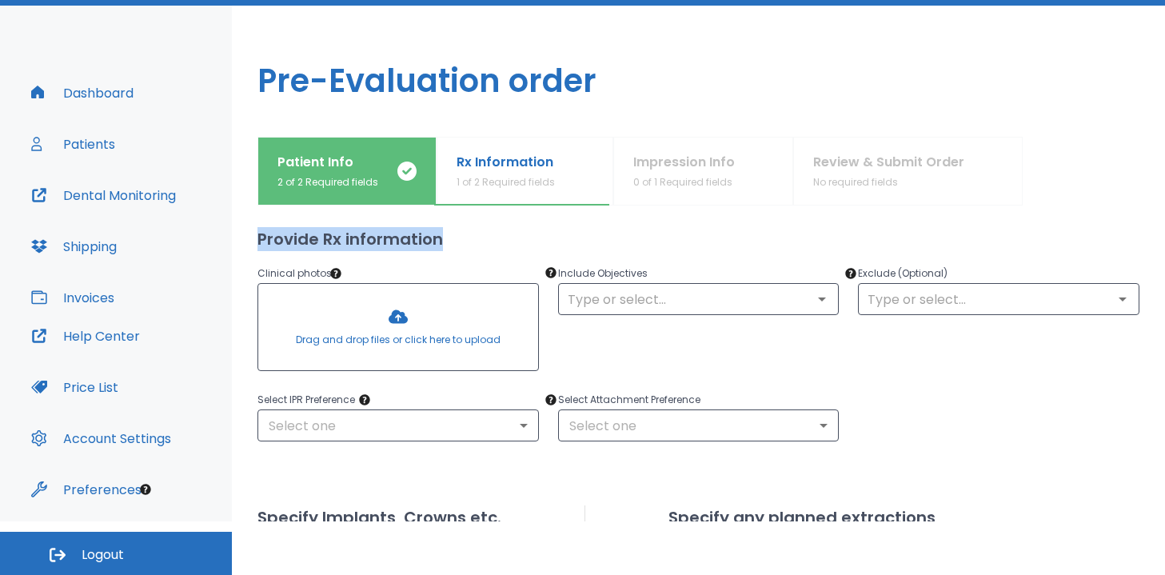
click at [253, 237] on div "Patient Info 2 of 2 Required fields Rx Information 1 of 2 Required fields Impre…" at bounding box center [698, 329] width 933 height 385
drag, startPoint x: 321, startPoint y: 237, endPoint x: 339, endPoint y: 240, distance: 18.7
click at [339, 240] on h2 "Provide Rx information" at bounding box center [698, 239] width 882 height 24
drag, startPoint x: 341, startPoint y: 240, endPoint x: 325, endPoint y: 239, distance: 16.0
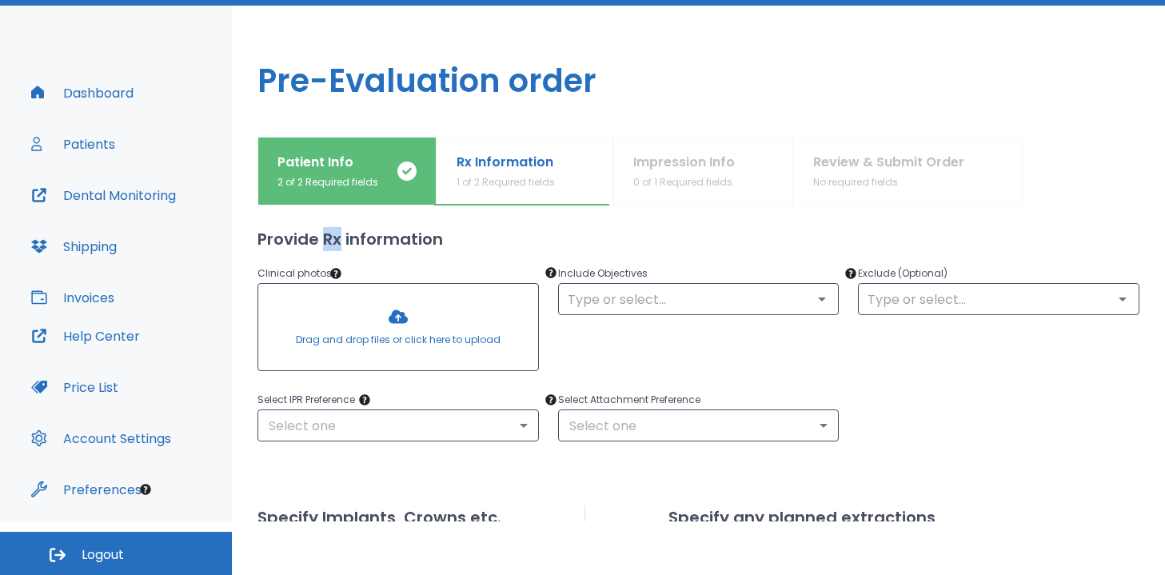
click at [325, 239] on h2 "Provide Rx information" at bounding box center [698, 239] width 882 height 24
click at [324, 239] on h2 "Provide Rx information" at bounding box center [698, 239] width 882 height 24
drag, startPoint x: 324, startPoint y: 239, endPoint x: 343, endPoint y: 243, distance: 19.6
click at [343, 243] on h2 "Provide Rx information" at bounding box center [698, 239] width 882 height 24
click at [341, 241] on h2 "Provide Rx information" at bounding box center [698, 239] width 882 height 24
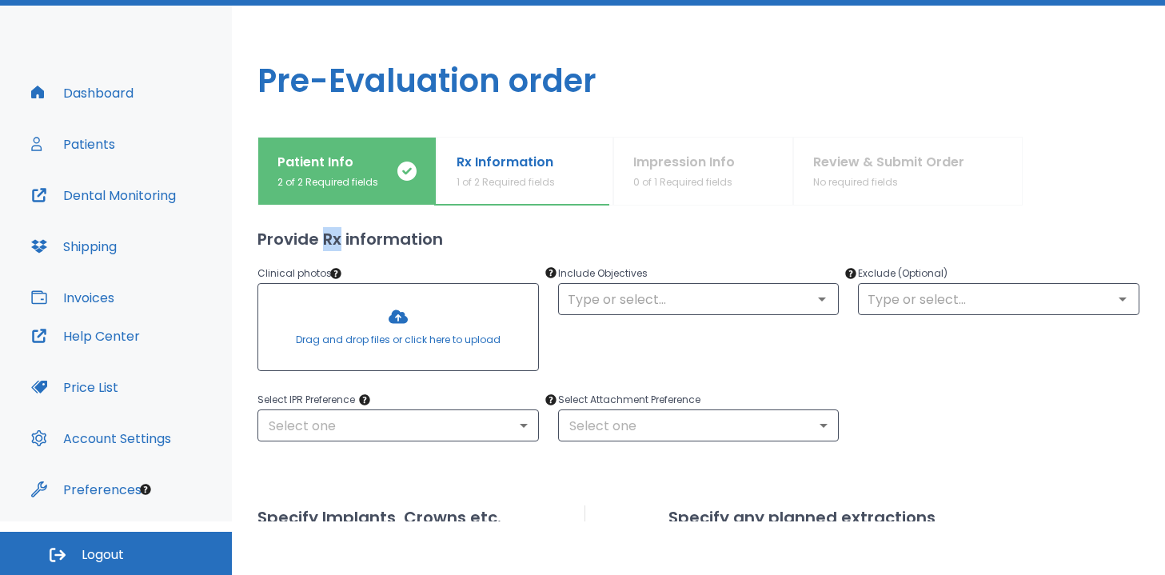
drag, startPoint x: 341, startPoint y: 241, endPoint x: 325, endPoint y: 241, distance: 16.0
click at [325, 241] on h2 "Provide Rx information" at bounding box center [698, 239] width 882 height 24
drag, startPoint x: 258, startPoint y: 237, endPoint x: 469, endPoint y: 237, distance: 211.1
click at [471, 238] on h2 "Provide Rx information" at bounding box center [698, 239] width 882 height 24
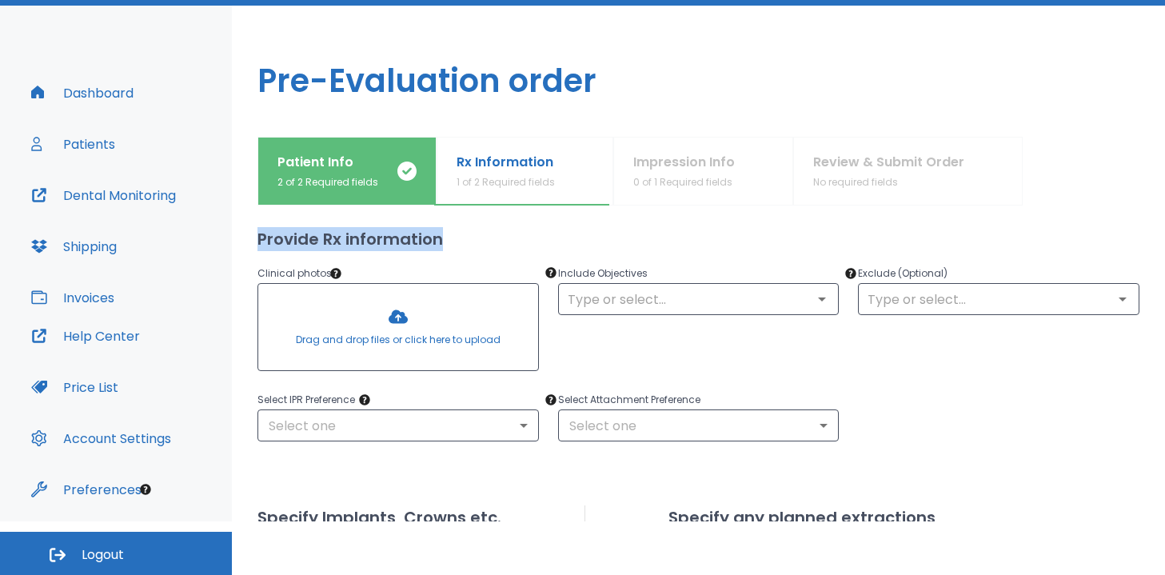
click at [469, 237] on h2 "Provide Rx information" at bounding box center [698, 239] width 882 height 24
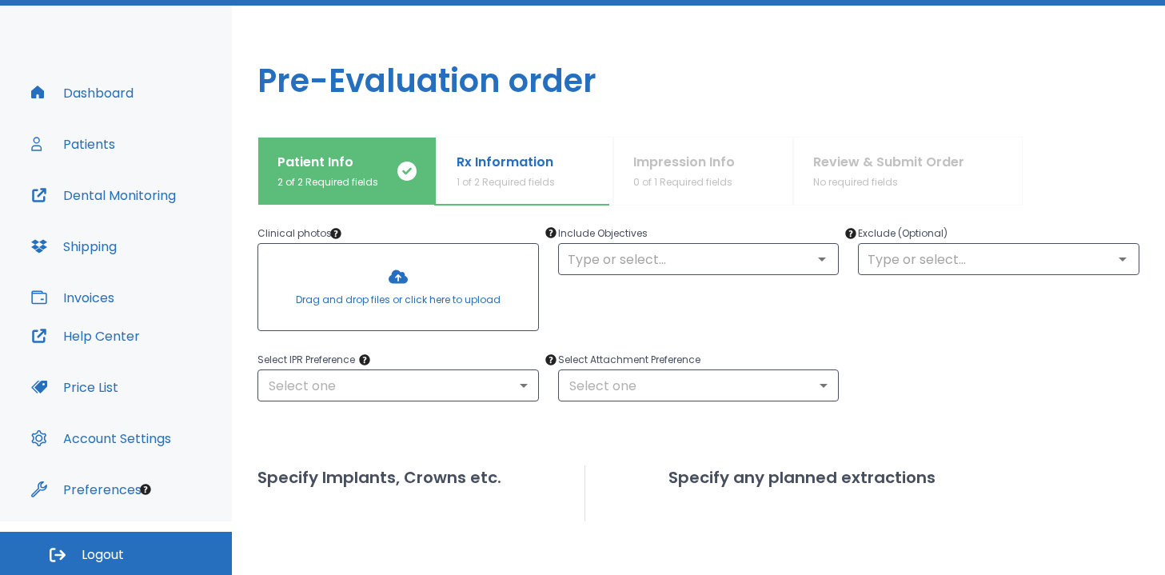
scroll to position [177, 0]
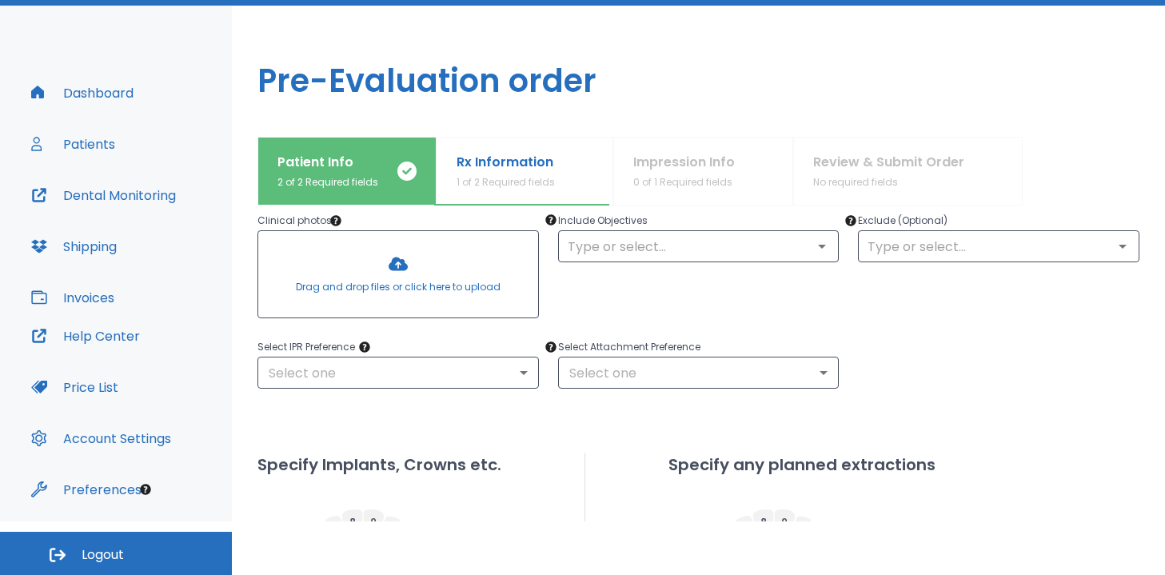
click at [434, 286] on div at bounding box center [398, 274] width 280 height 86
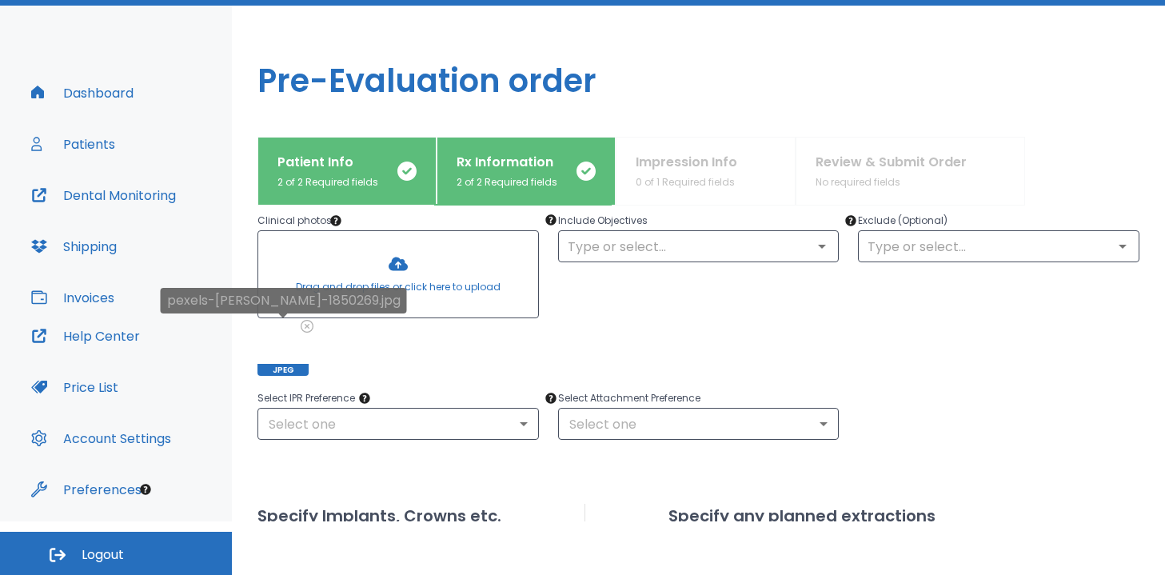
click at [309, 327] on icon at bounding box center [306, 326] width 10 height 10
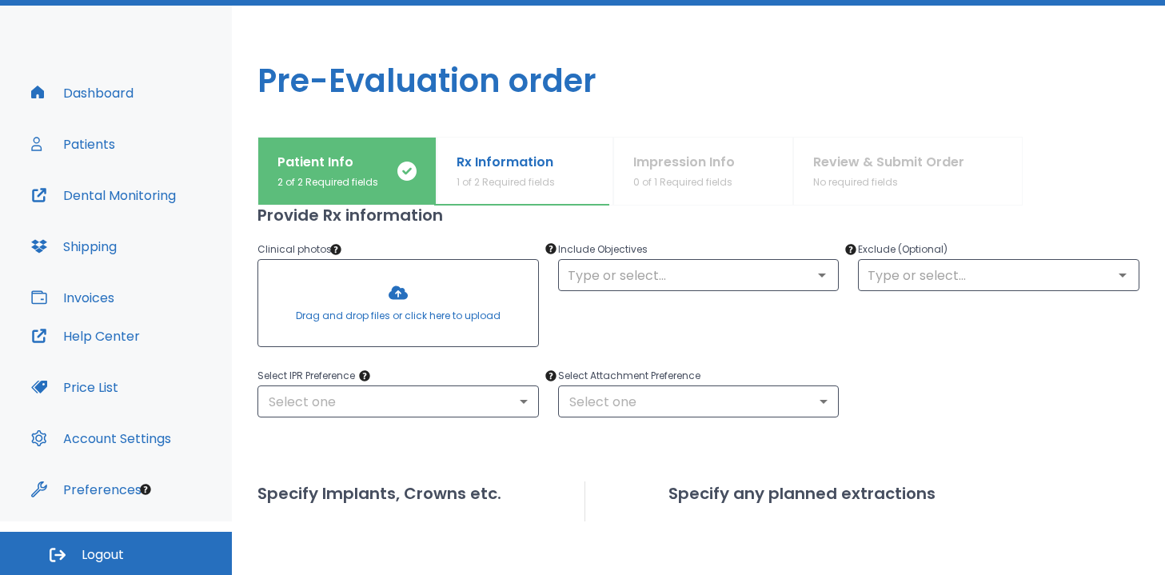
scroll to position [150, 0]
click at [648, 289] on div "Include Objectives ​" at bounding box center [689, 285] width 301 height 133
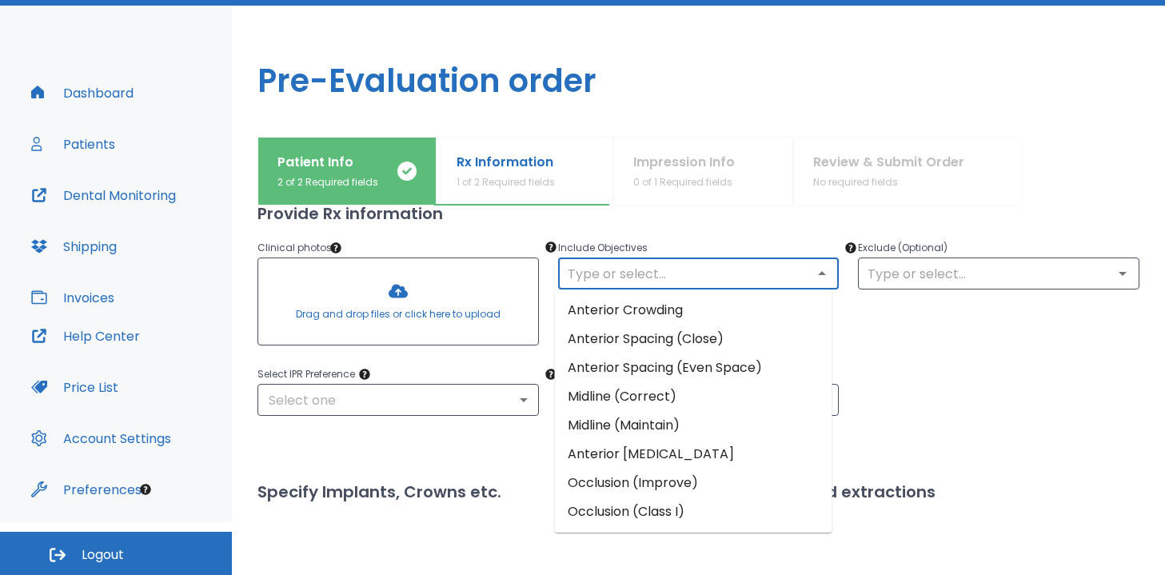
click at [689, 272] on input "text" at bounding box center [699, 273] width 272 height 22
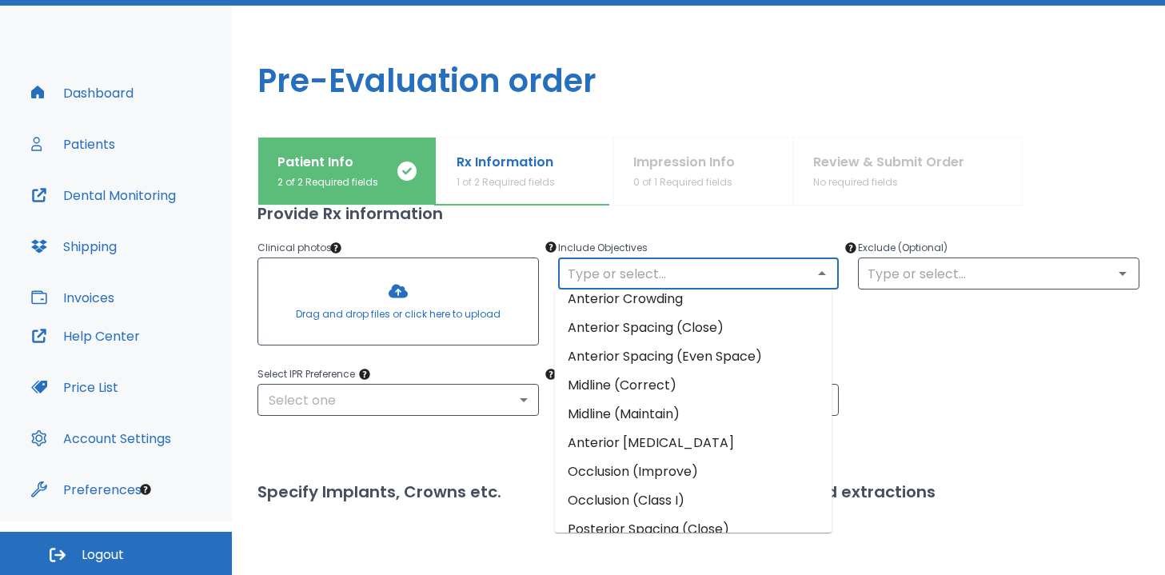
scroll to position [0, 0]
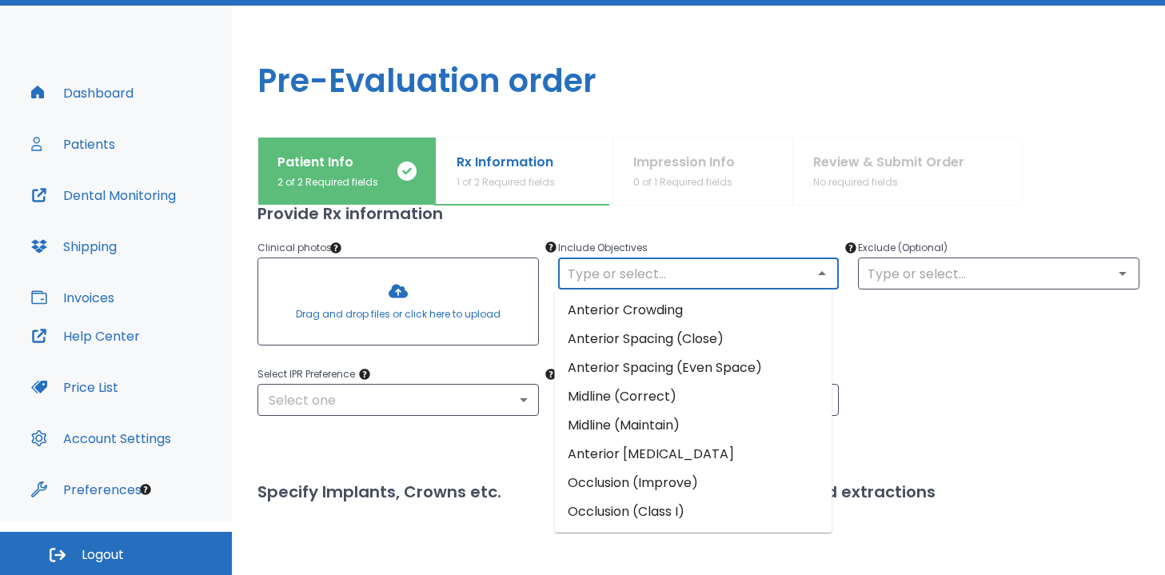
click at [709, 225] on div "Include Objectives ​" at bounding box center [689, 285] width 301 height 133
click at [695, 276] on input "text" at bounding box center [699, 273] width 272 height 22
click at [664, 225] on div "Include Objectives ​" at bounding box center [689, 285] width 301 height 133
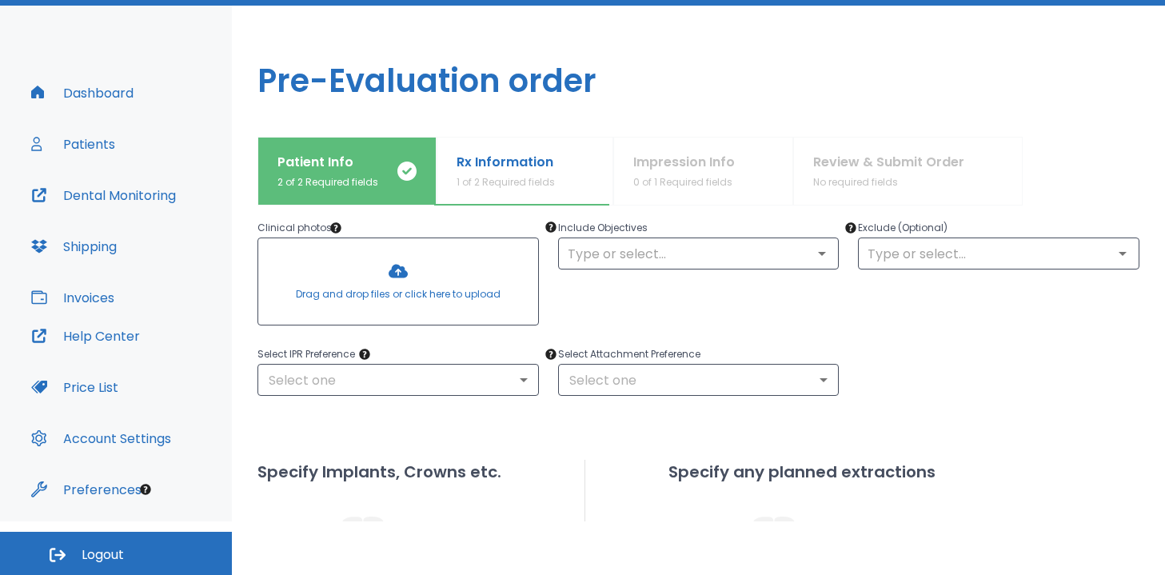
scroll to position [170, 0]
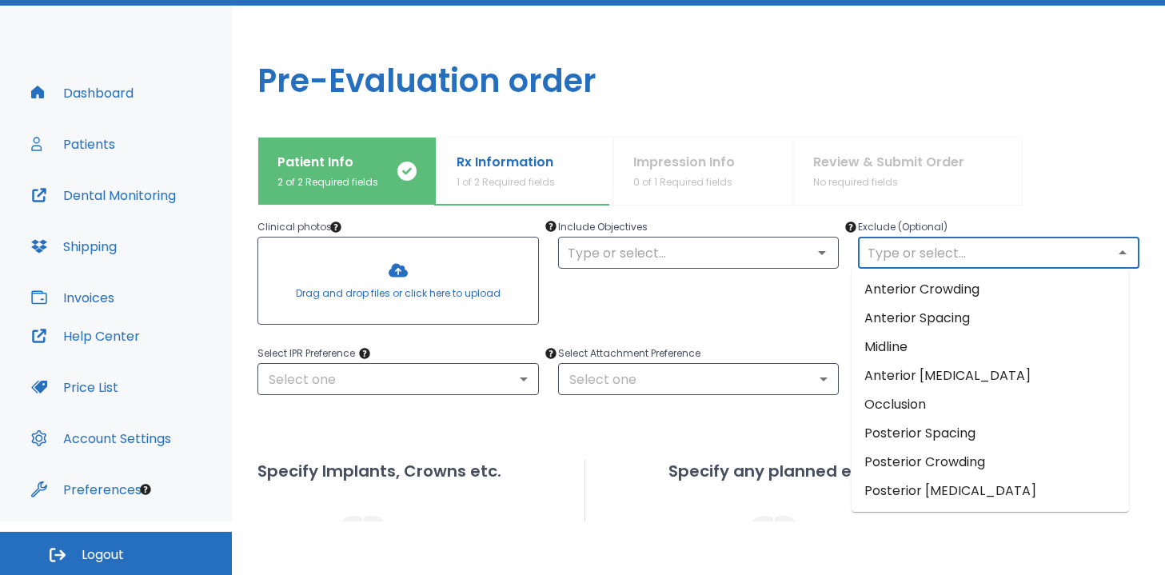
click at [916, 253] on input "text" at bounding box center [999, 252] width 272 height 22
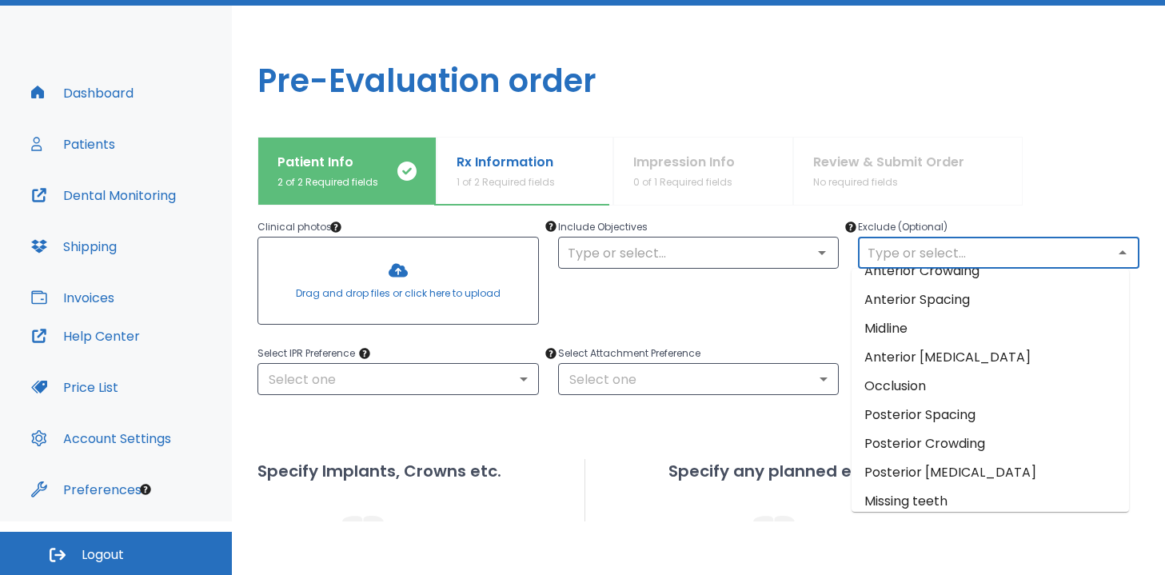
scroll to position [29, 0]
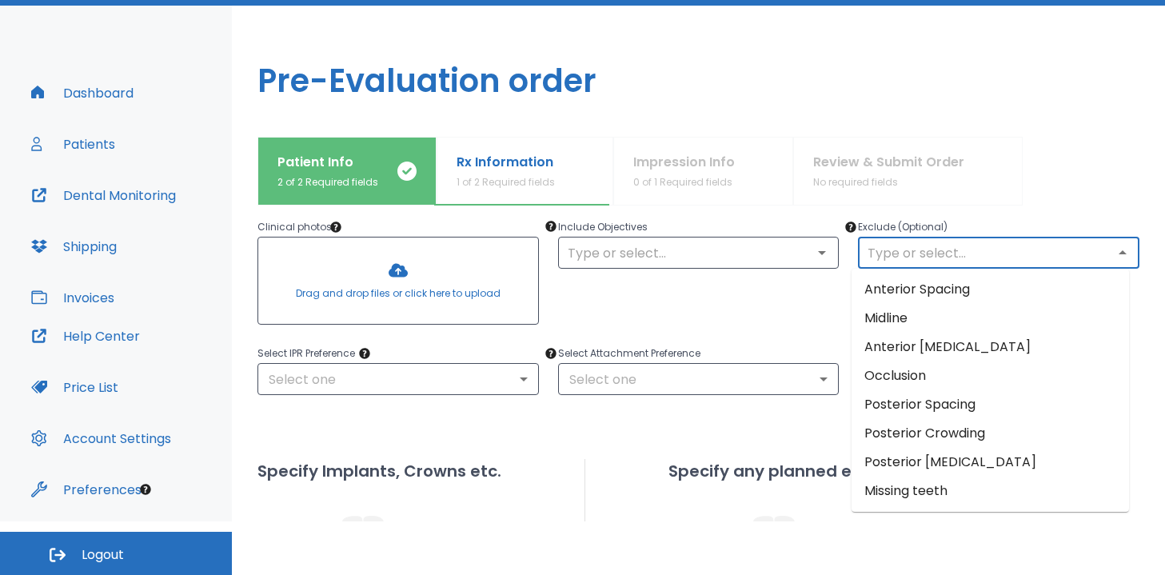
click at [807, 305] on div "Include Objectives ​" at bounding box center [689, 264] width 301 height 133
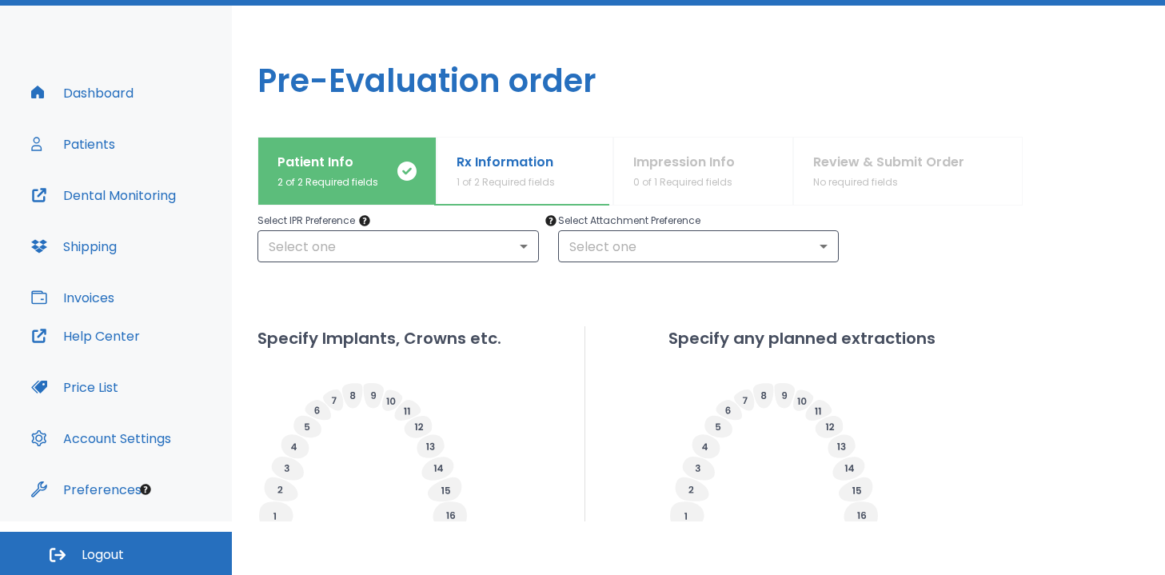
scroll to position [305, 0]
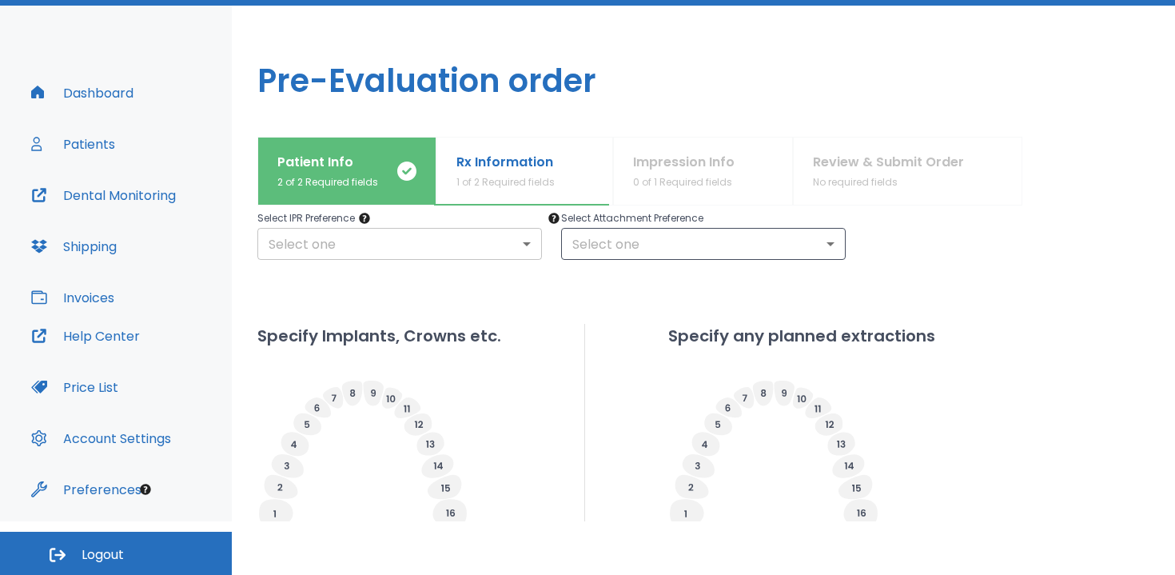
click at [425, 248] on body "​ 99+ Dr. Vidal Dashboard Patients Dental Monitoring Shipping Invoices Help Cen…" at bounding box center [587, 233] width 1175 height 575
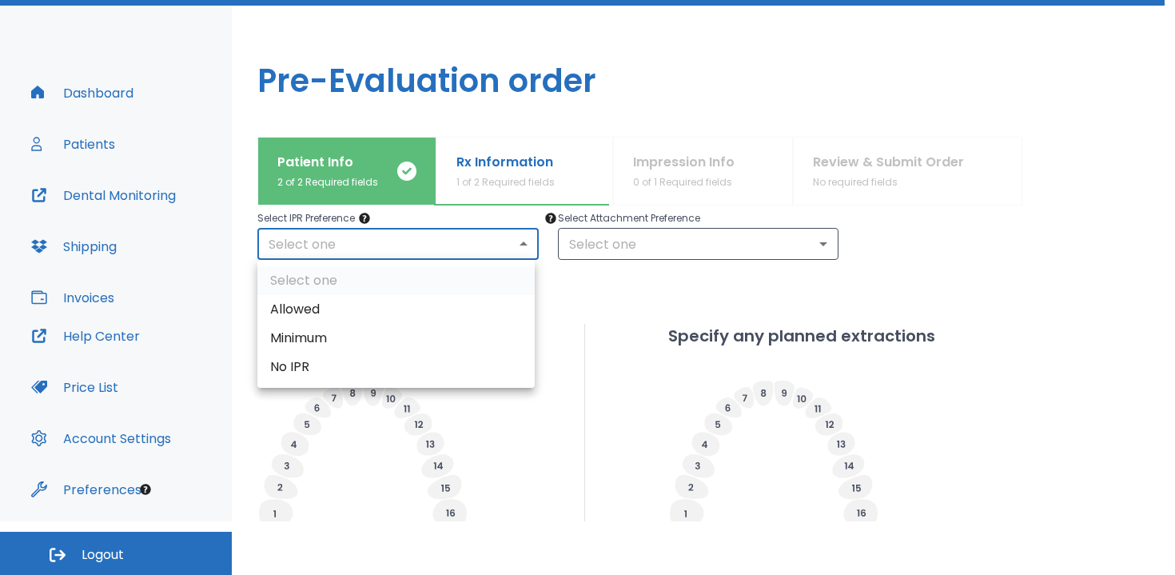
click at [614, 277] on div at bounding box center [587, 287] width 1175 height 575
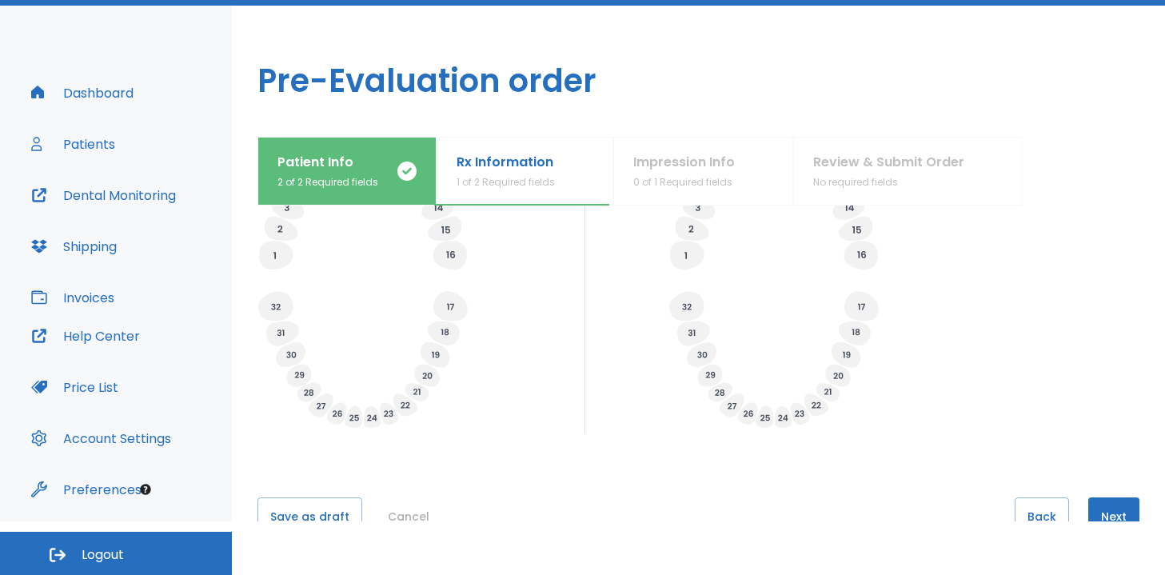
scroll to position [610, 0]
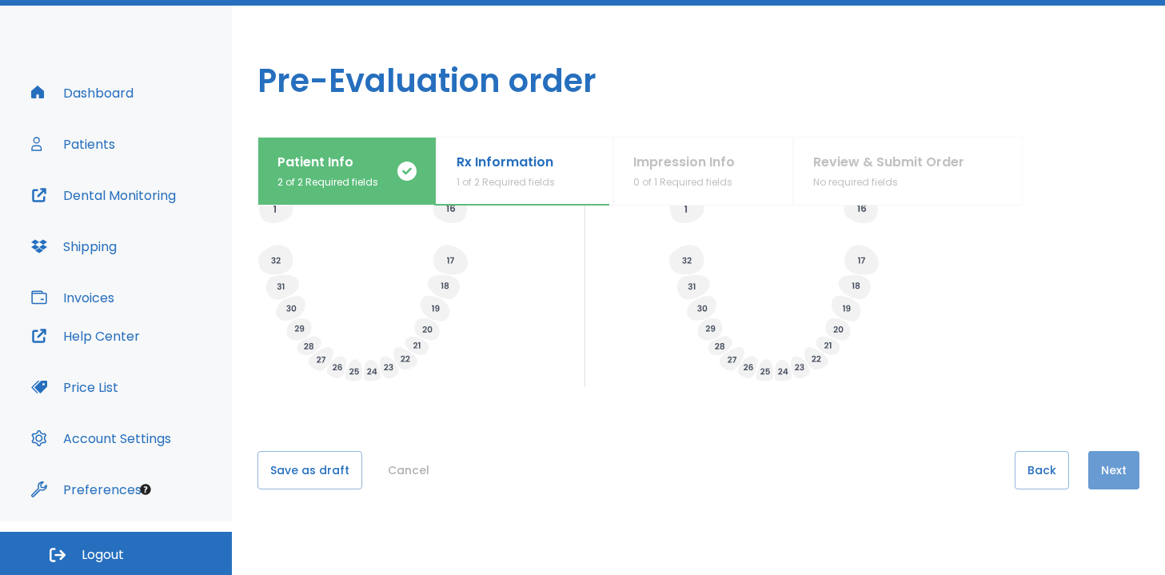
click at [1107, 467] on button "Next" at bounding box center [1113, 470] width 51 height 38
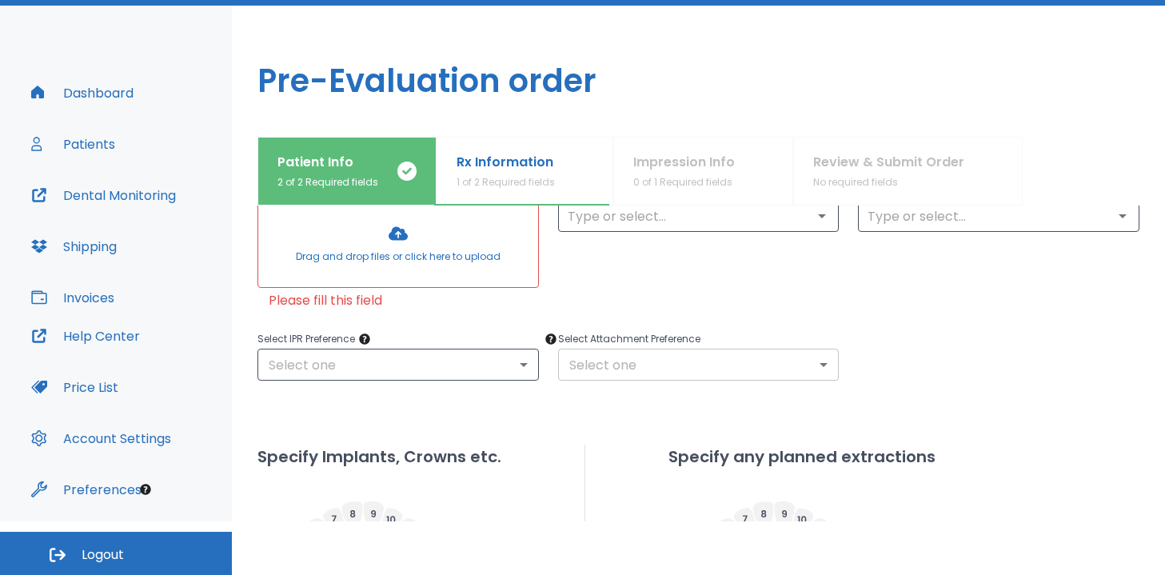
scroll to position [163, 0]
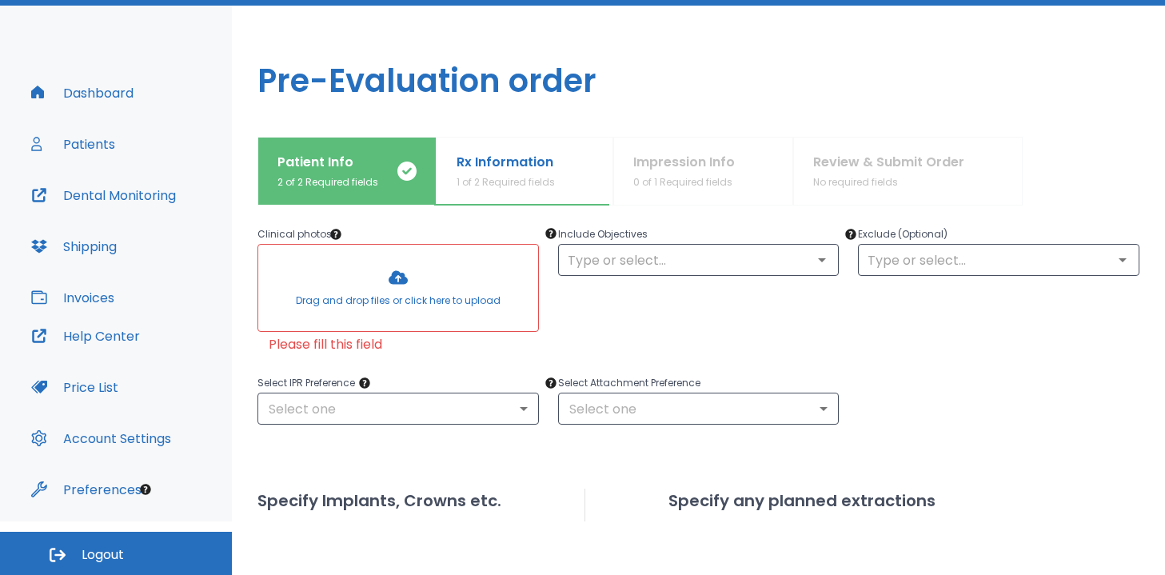
click at [450, 289] on div at bounding box center [398, 288] width 280 height 86
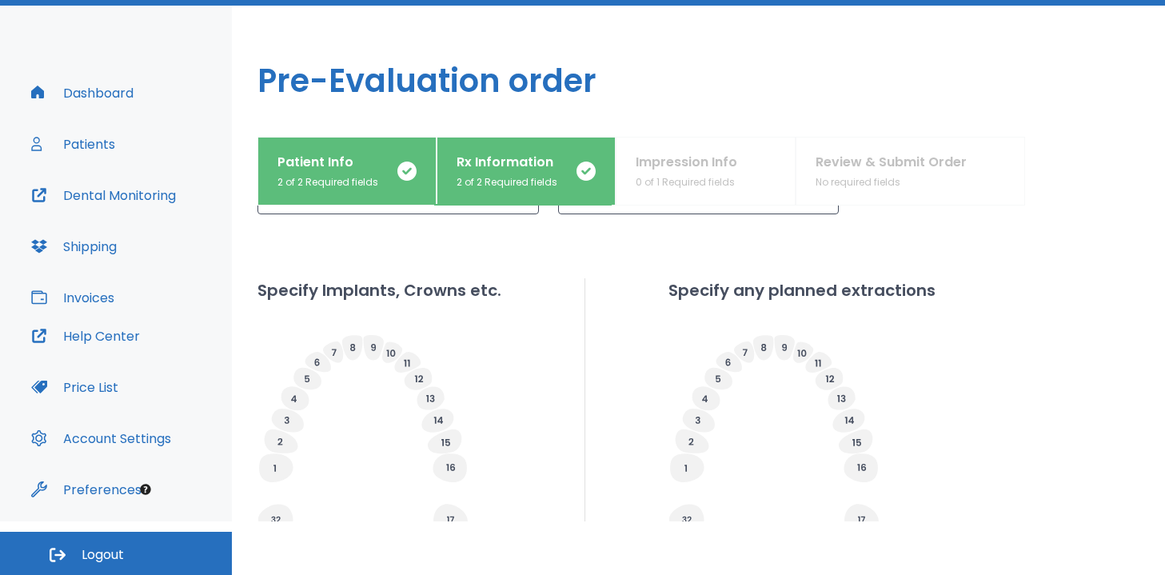
scroll to position [661, 0]
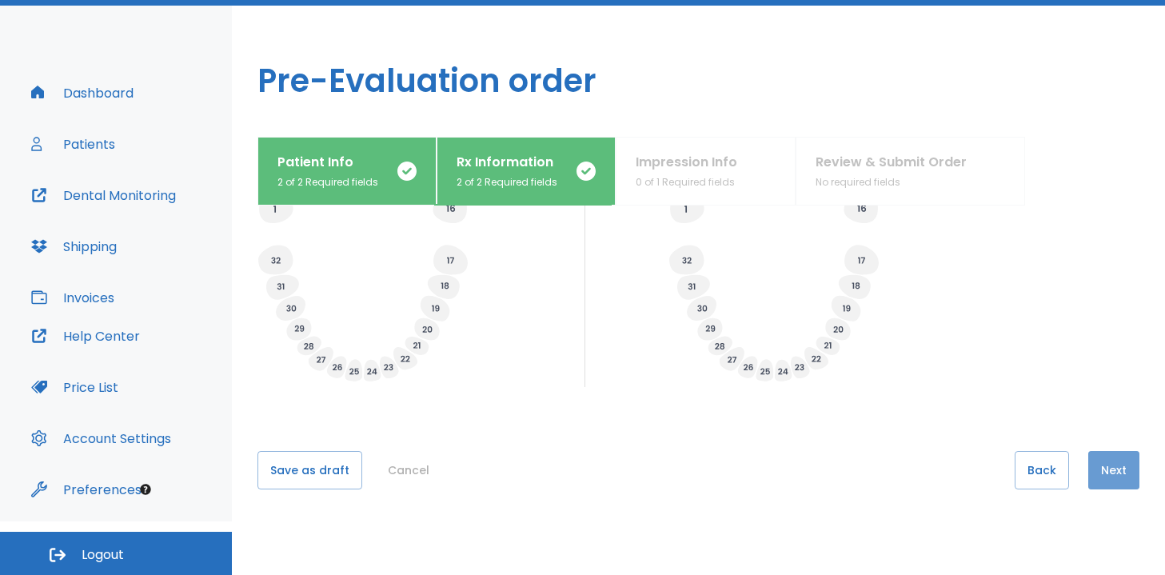
click at [1111, 481] on button "Next" at bounding box center [1113, 470] width 51 height 38
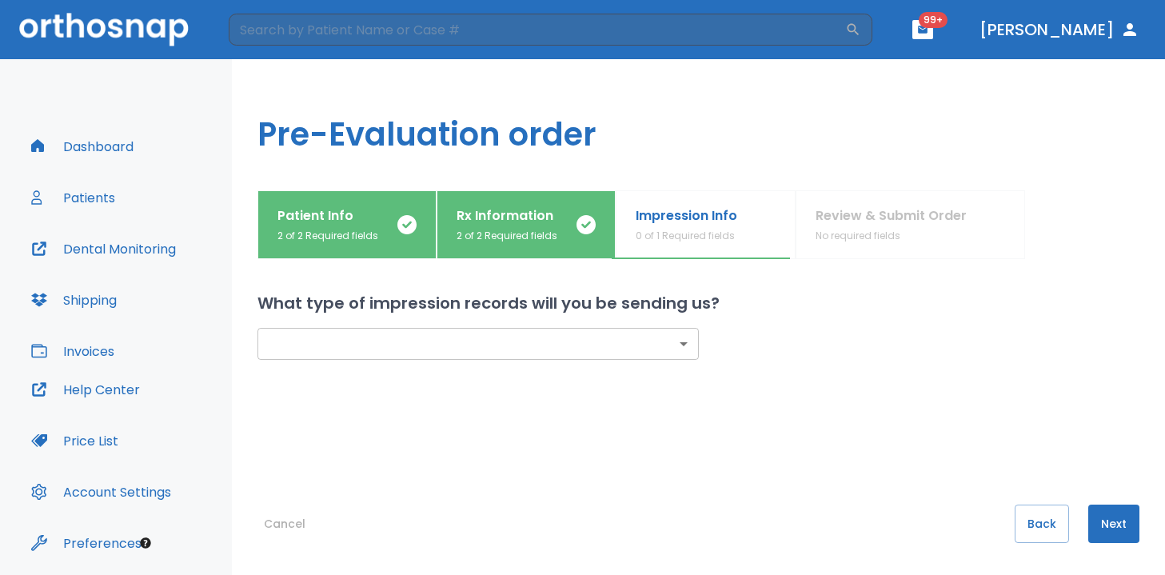
scroll to position [54, 0]
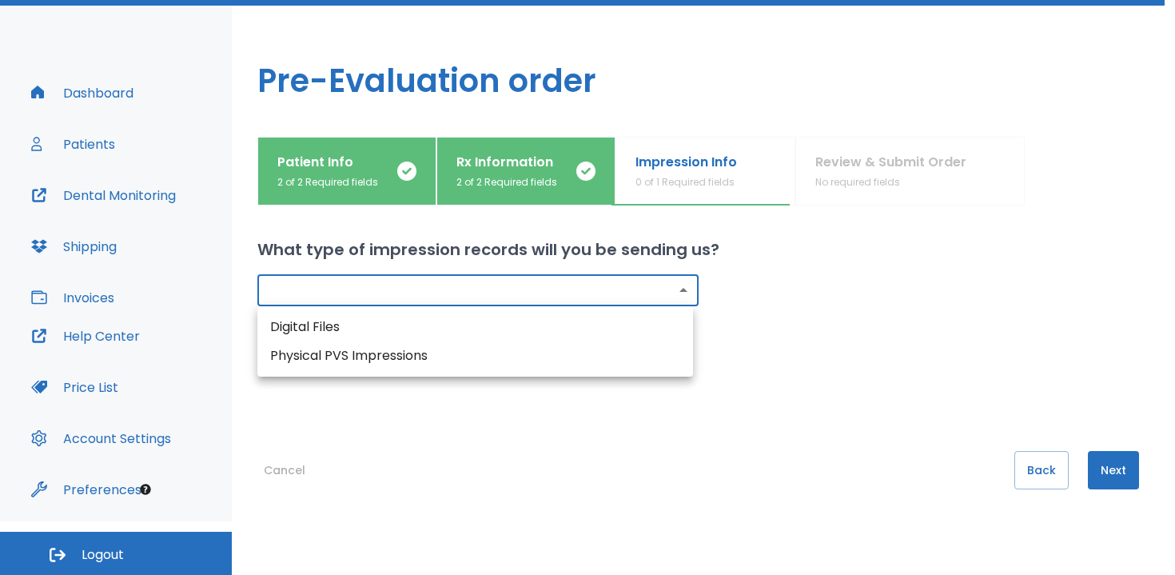
click at [558, 295] on body "​ 99+ Dr. Vidal Dashboard Patients Dental Monitoring Shipping Invoices Help Cen…" at bounding box center [587, 233] width 1175 height 575
click at [391, 361] on li "Physical PVS Impressions" at bounding box center [475, 355] width 436 height 29
type input "physical"
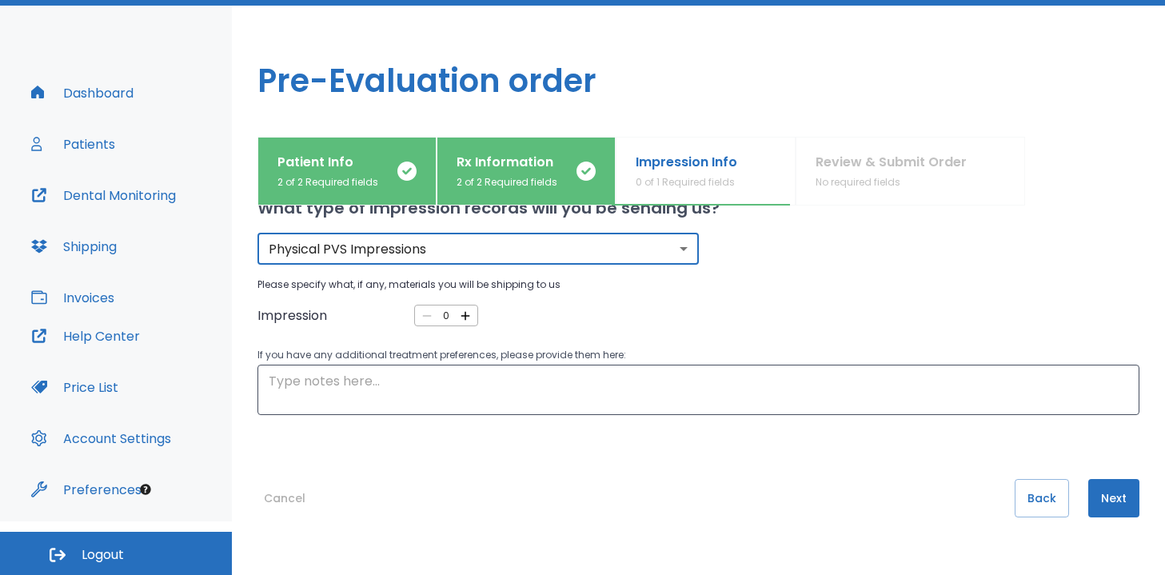
scroll to position [52, 0]
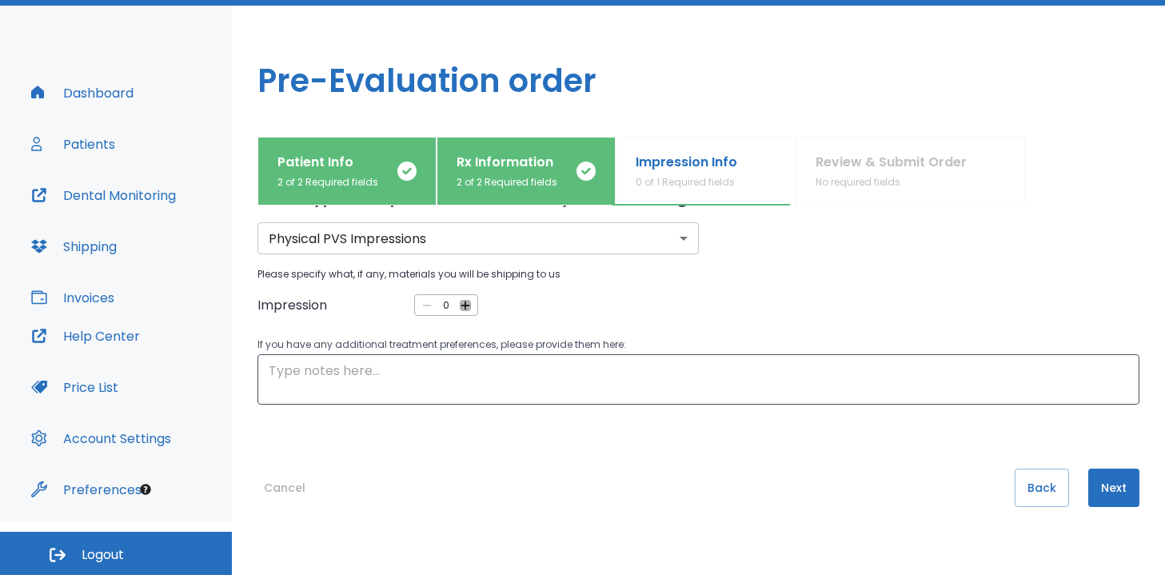
click at [465, 305] on icon "button" at bounding box center [465, 305] width 9 height 9
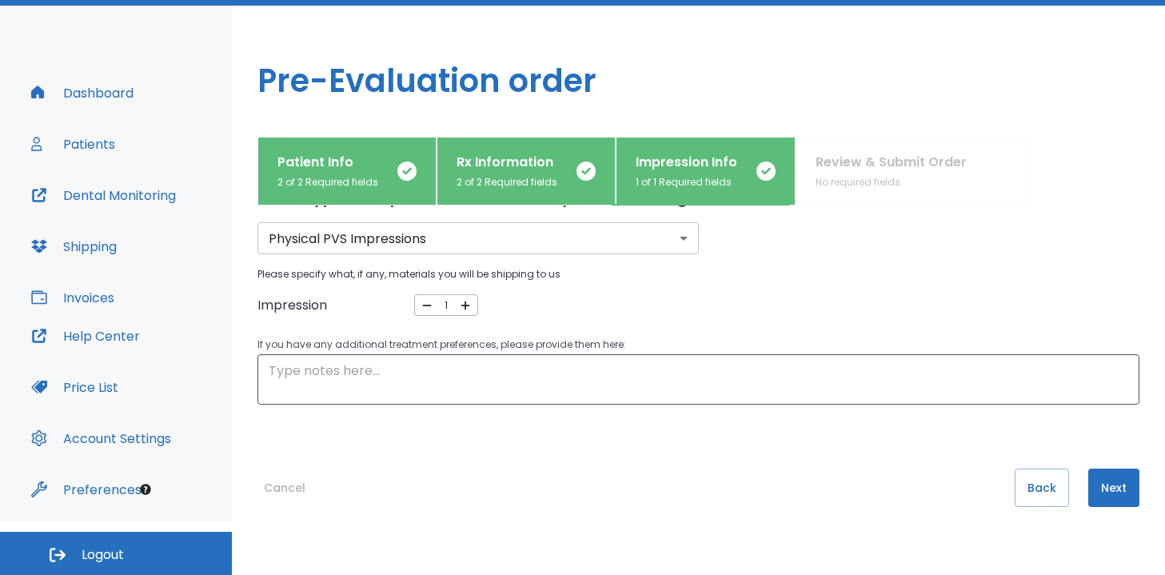
click at [465, 305] on icon "button" at bounding box center [465, 305] width 9 height 9
type input "2"
click at [465, 305] on div at bounding box center [465, 305] width 11 height 11
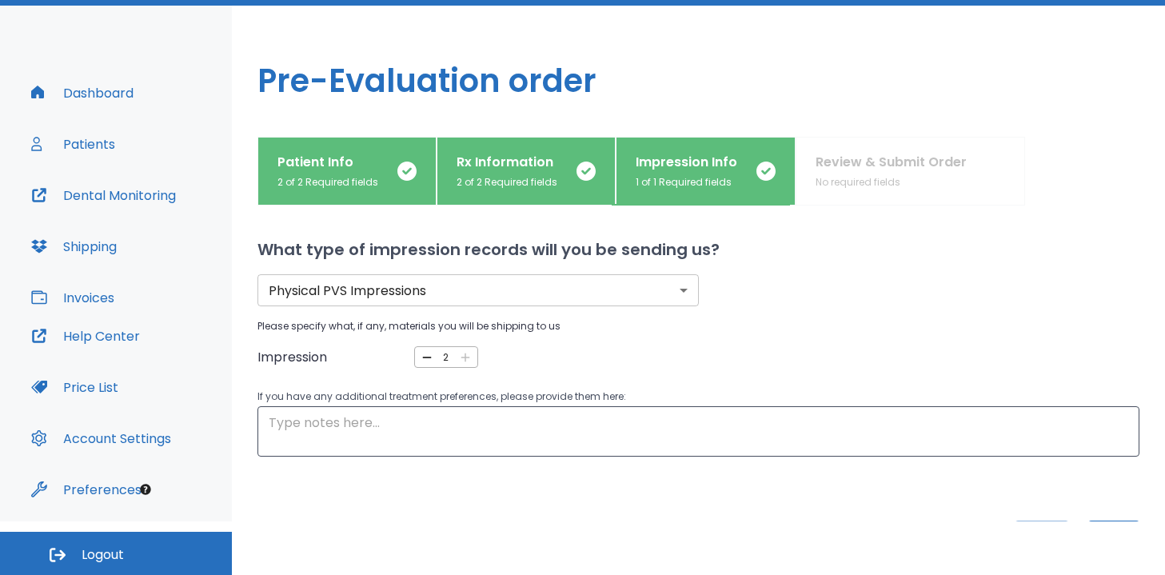
scroll to position [70, 0]
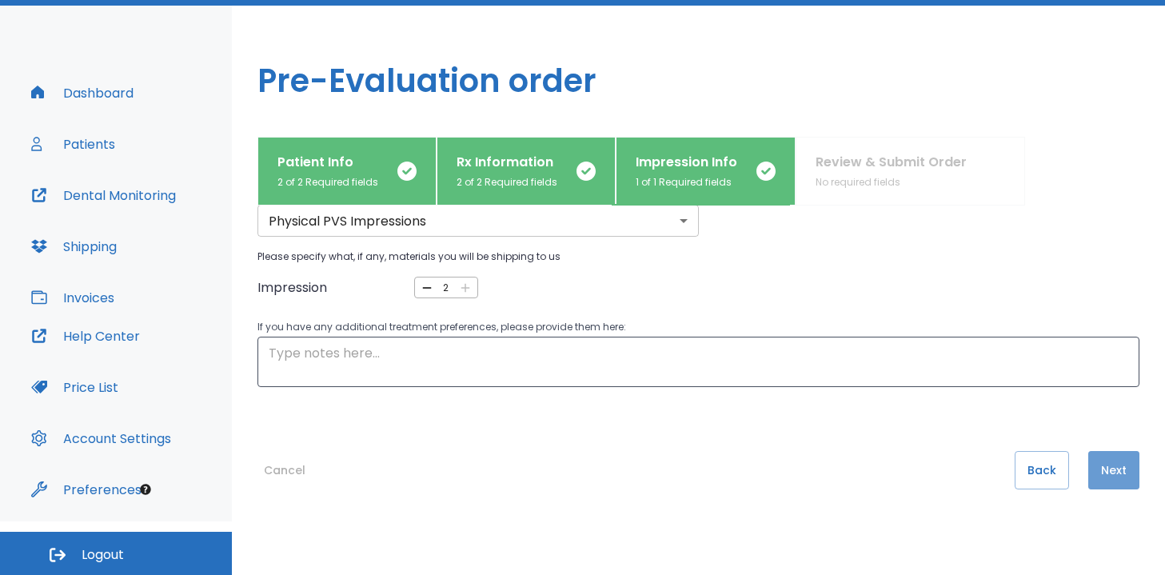
click at [1088, 458] on button "Next" at bounding box center [1113, 470] width 51 height 38
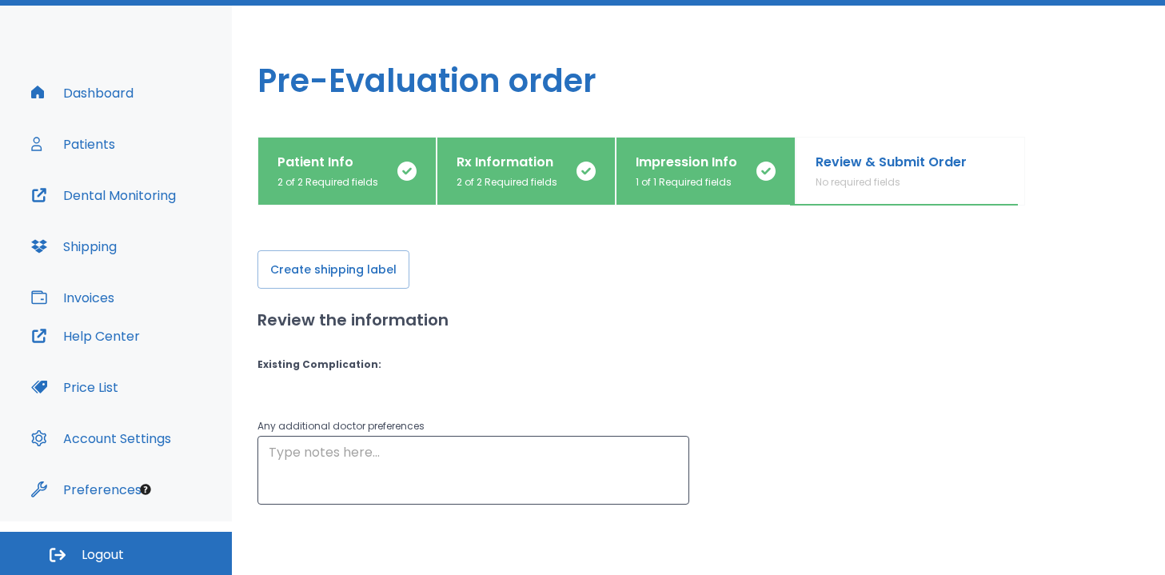
scroll to position [0, 0]
